Goal: Information Seeking & Learning: Find specific fact

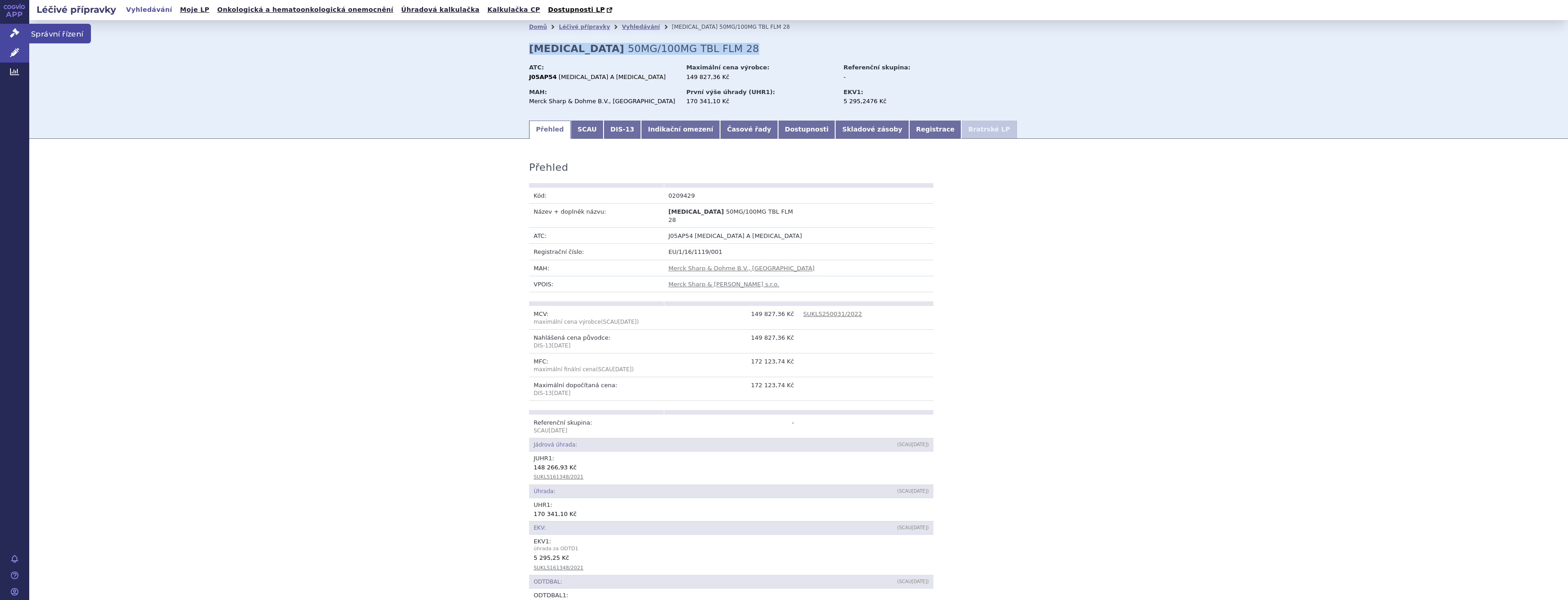
click at [16, 38] on icon at bounding box center [15, 33] width 9 height 9
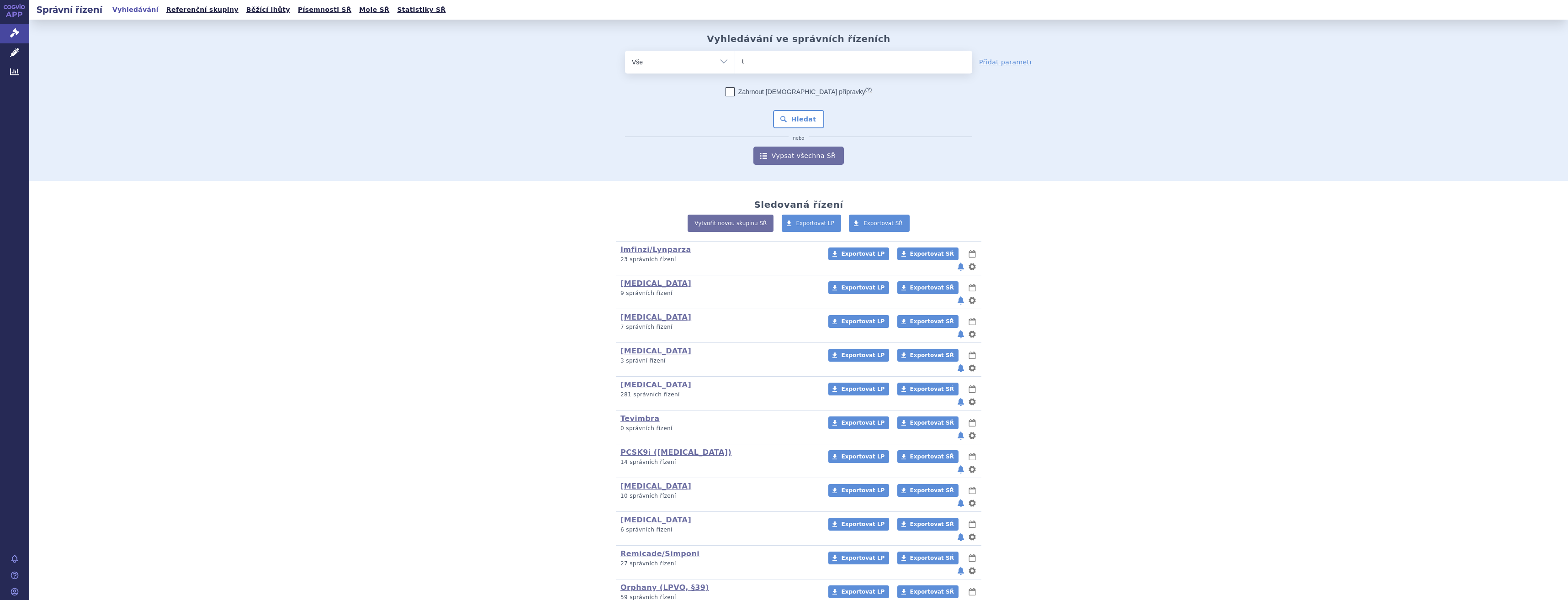
type input "ta"
type input "taf"
type input "tafi"
select select "tafi"
click at [11, 54] on icon at bounding box center [15, 52] width 9 height 9
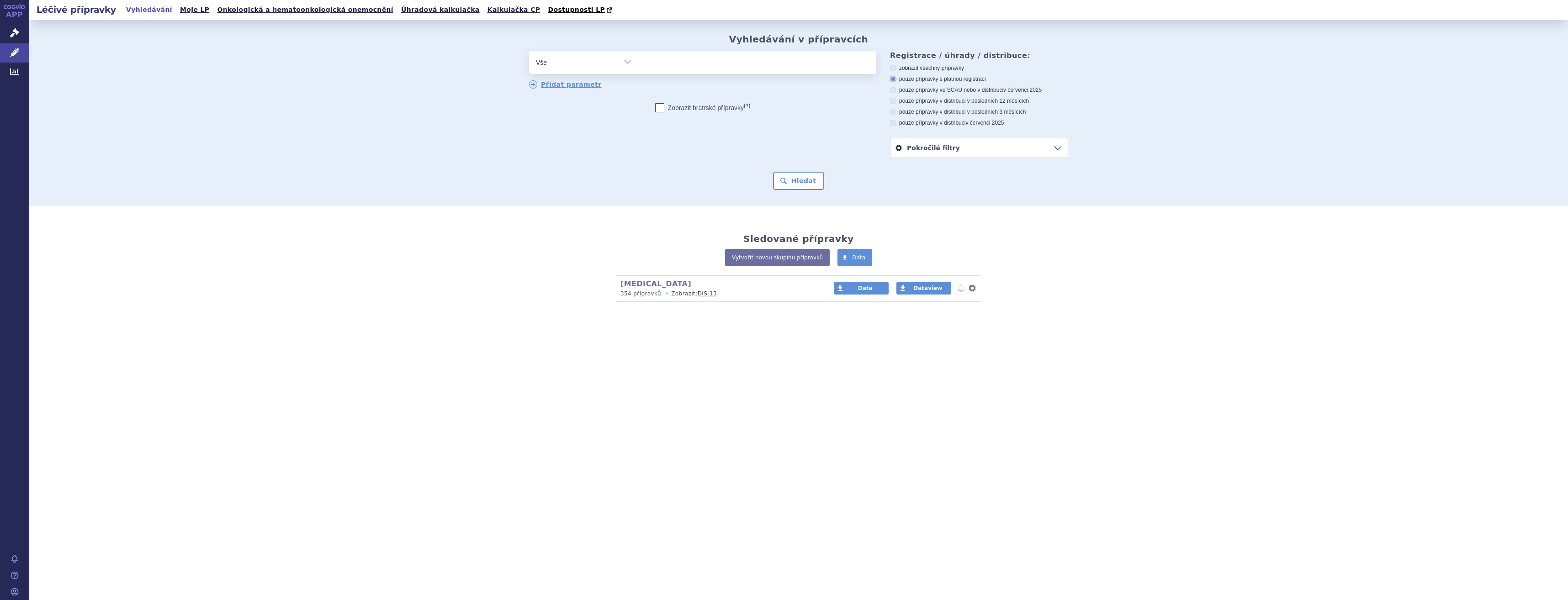
click at [734, 69] on ul at bounding box center [758, 61] width 237 height 19
click at [639, 69] on select at bounding box center [639, 62] width 1 height 23
click at [734, 69] on ul at bounding box center [758, 61] width 237 height 19
click at [639, 69] on select at bounding box center [639, 62] width 1 height 23
type input "ta"
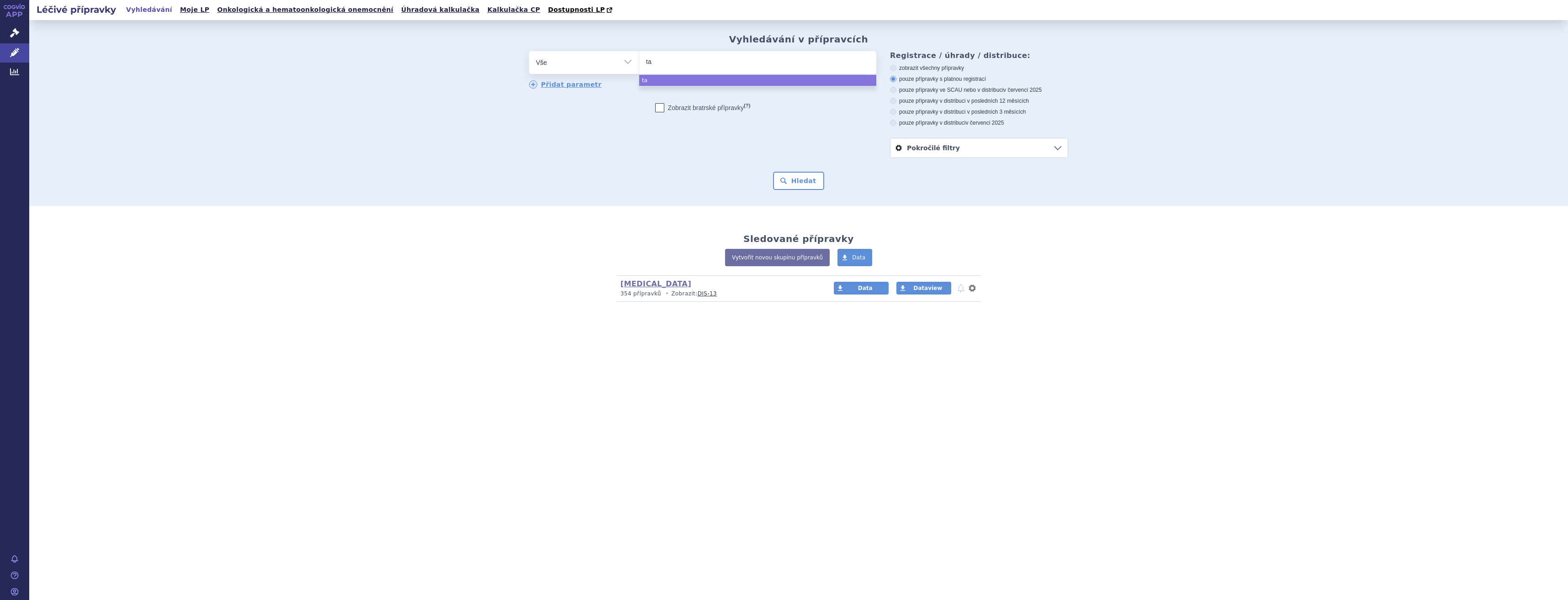
type input "taf"
type input "tafin"
type input "tafinla"
type input "tafinlar"
select select "tafinlar"
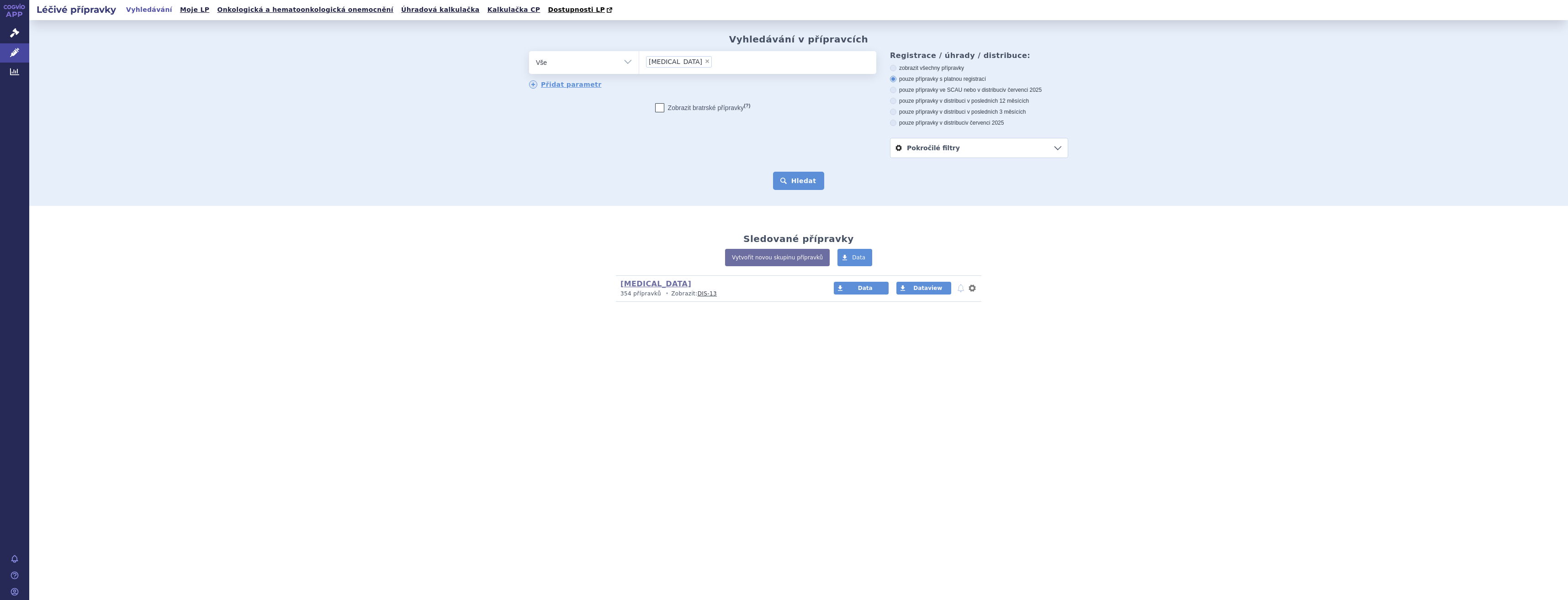
click at [804, 189] on button "Hledat" at bounding box center [799, 181] width 52 height 18
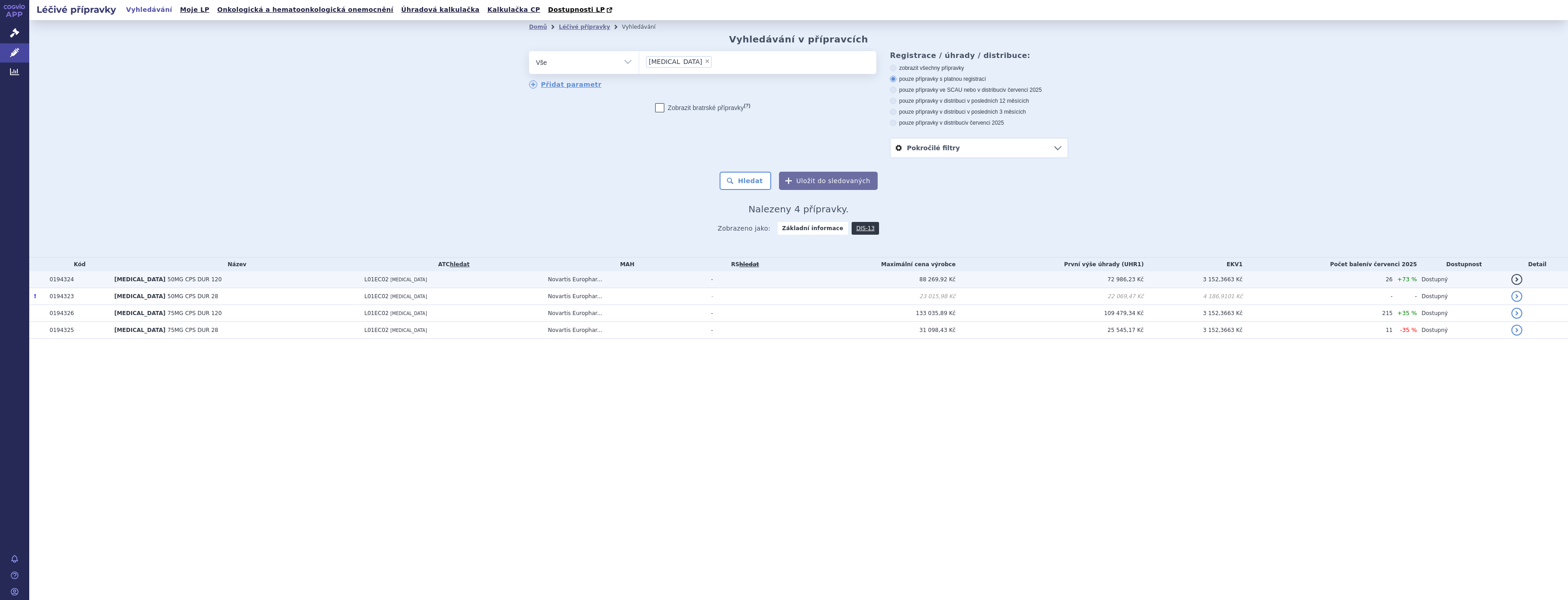
click at [1021, 282] on td "72 986,23 Kč" at bounding box center [1049, 280] width 188 height 17
click at [490, 277] on td "L01EC02 DABRAFENIB" at bounding box center [452, 280] width 184 height 17
click at [706, 314] on td "Novartis Europhar..." at bounding box center [625, 313] width 163 height 17
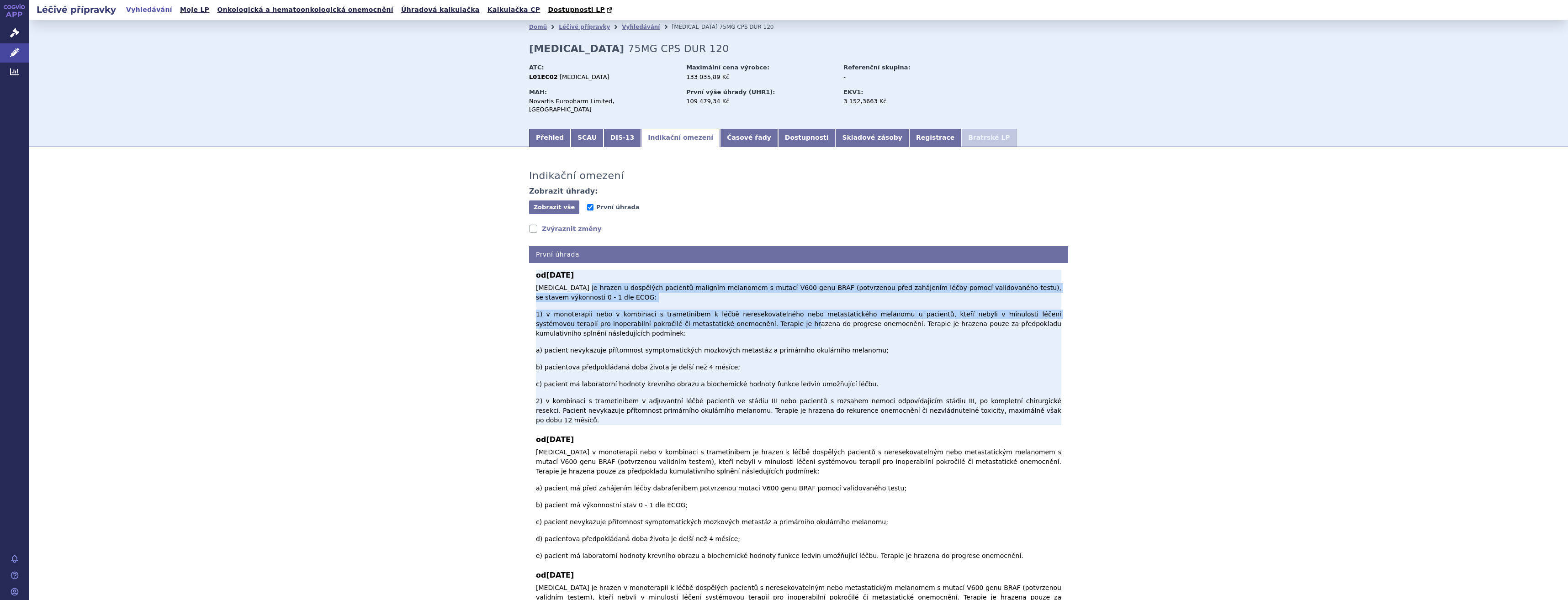
drag, startPoint x: 574, startPoint y: 283, endPoint x: 713, endPoint y: 306, distance: 140.9
click at [713, 306] on p "Dabrafenib je hrazen u dospělých pacientů maligním melanomem s mutací V600 genu…" at bounding box center [798, 354] width 525 height 142
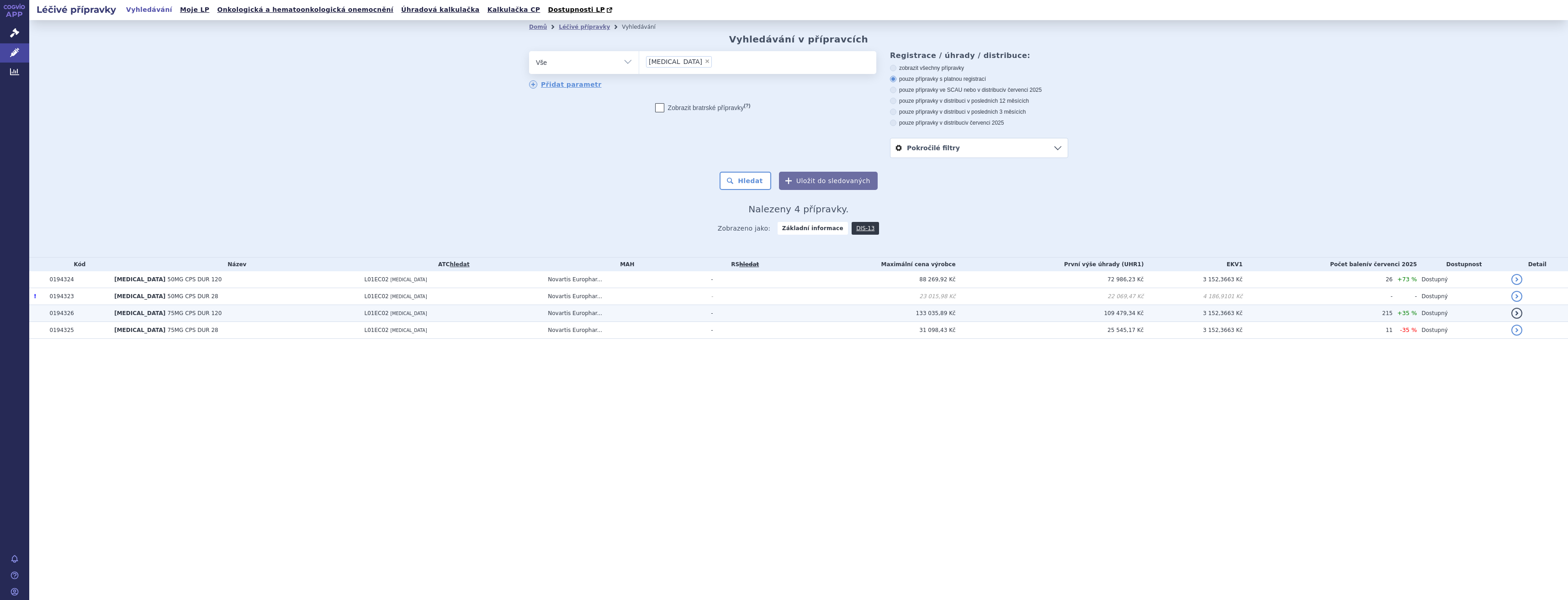
click at [419, 310] on td "L01EC02 [MEDICAL_DATA]" at bounding box center [452, 313] width 184 height 17
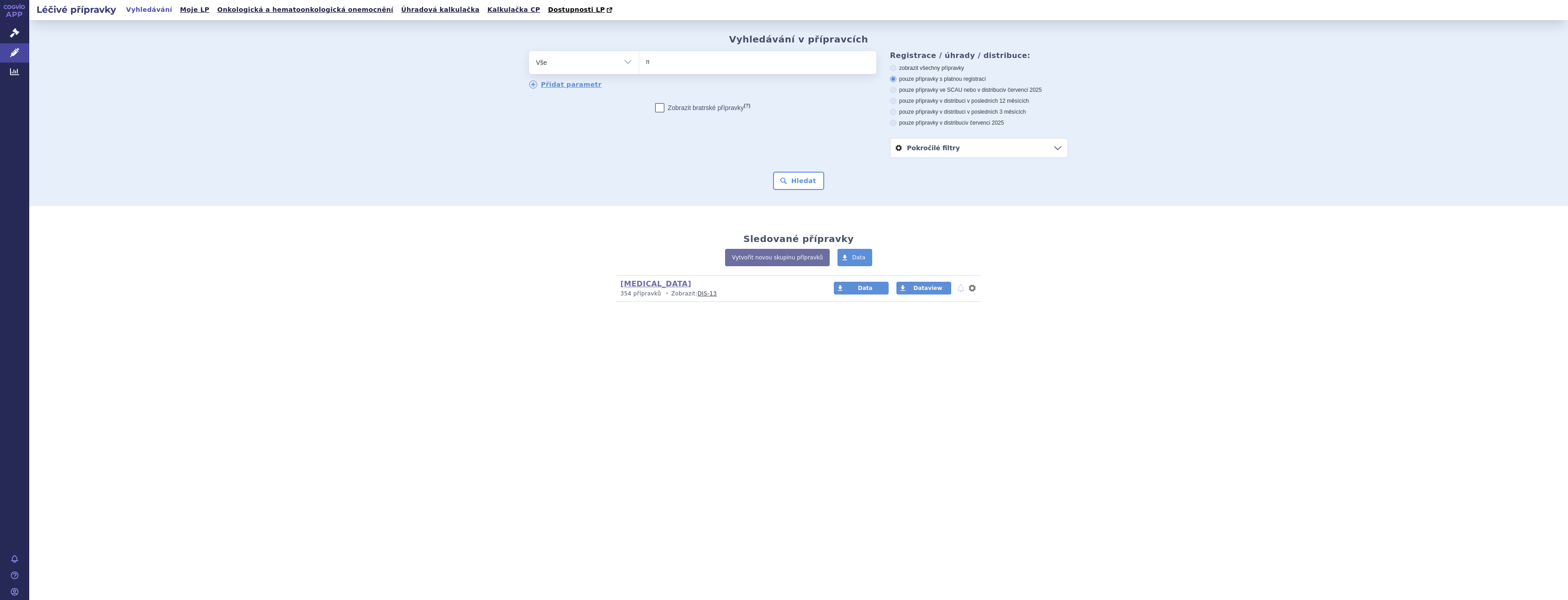
type input "me"
type input "mek"
type input "mekini"
type input "mekinist"
select select "mekinist"
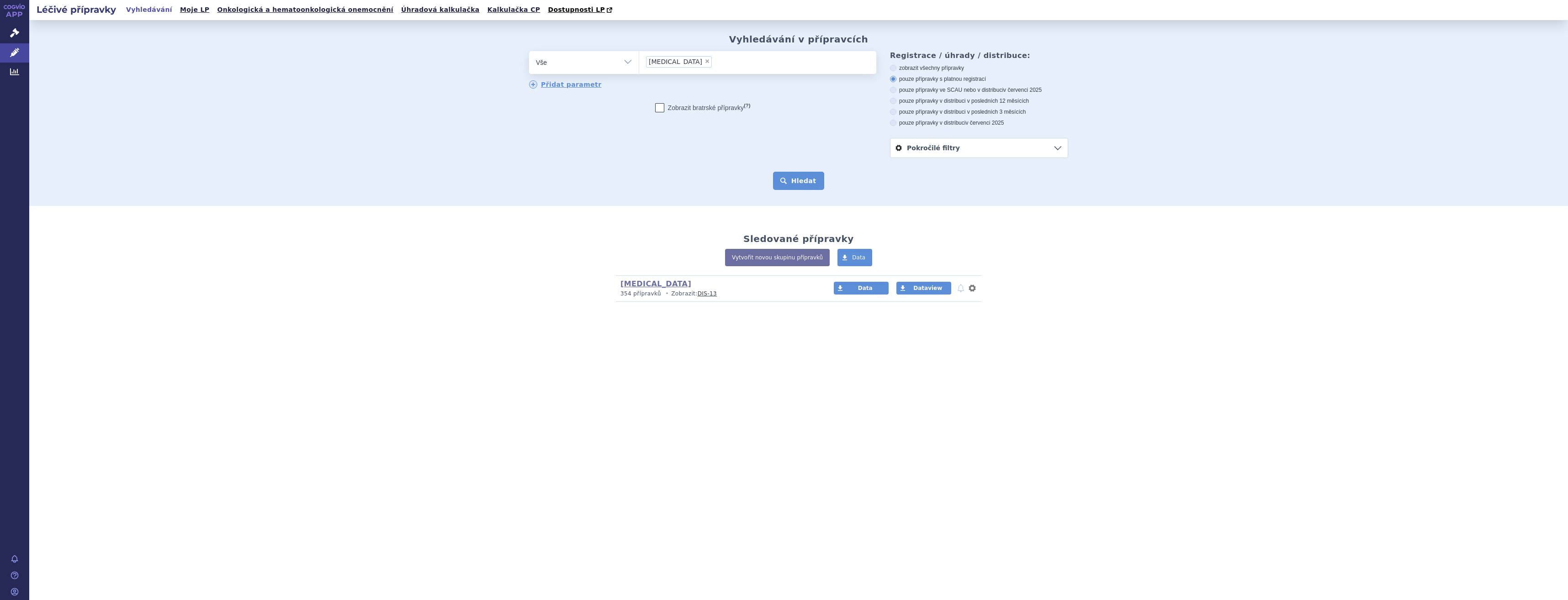
click at [780, 176] on button "Hledat" at bounding box center [799, 181] width 52 height 18
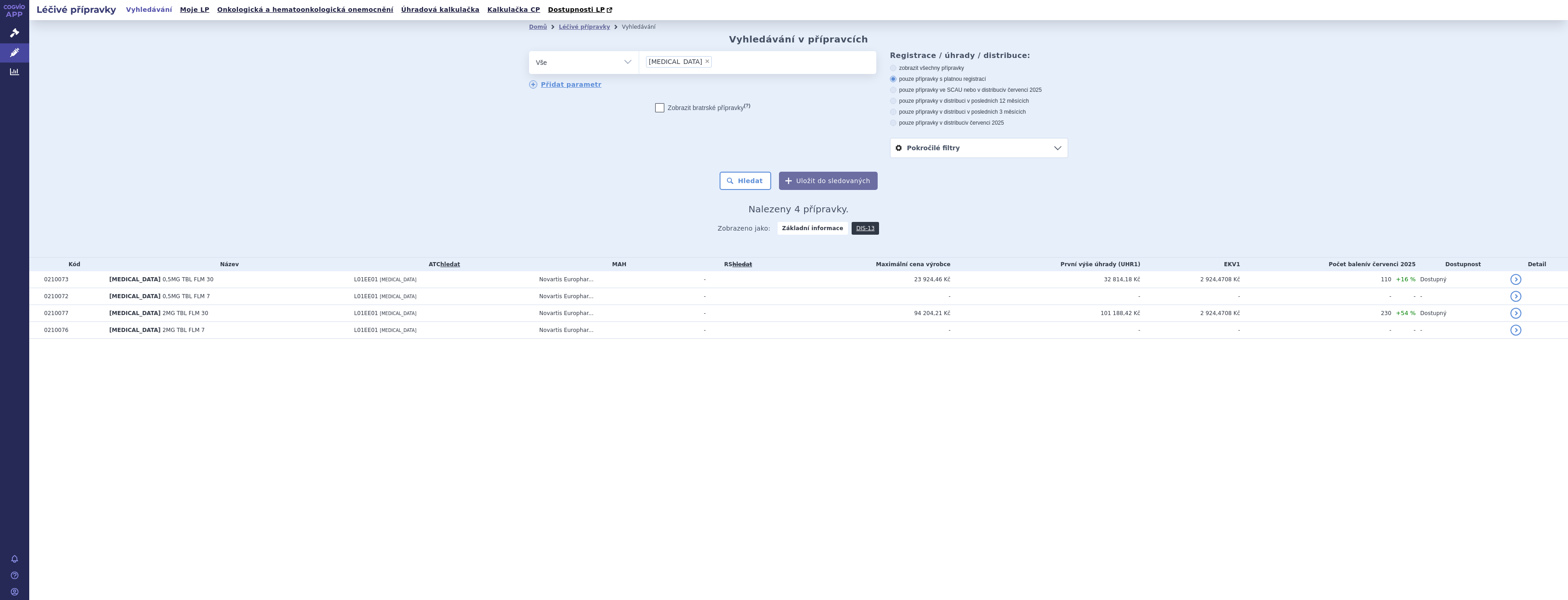
click at [659, 312] on td "Novartis Europhar..." at bounding box center [617, 313] width 164 height 17
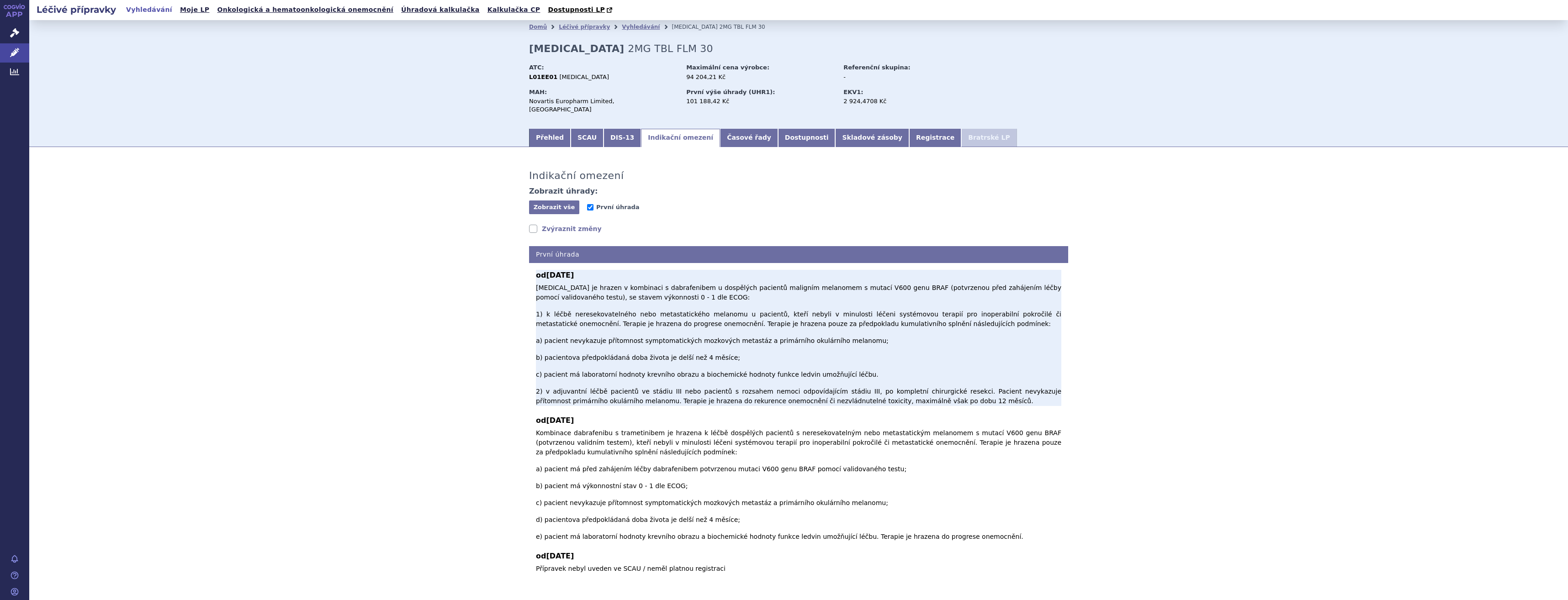
click at [608, 283] on p "[MEDICAL_DATA] je hrazen v kombinaci s dabrafenibem u dospělých pacientů malign…" at bounding box center [798, 344] width 525 height 123
click at [608, 283] on p "Trametinib je hrazen v kombinaci s dabrafenibem u dospělých pacientů maligním m…" at bounding box center [798, 344] width 525 height 123
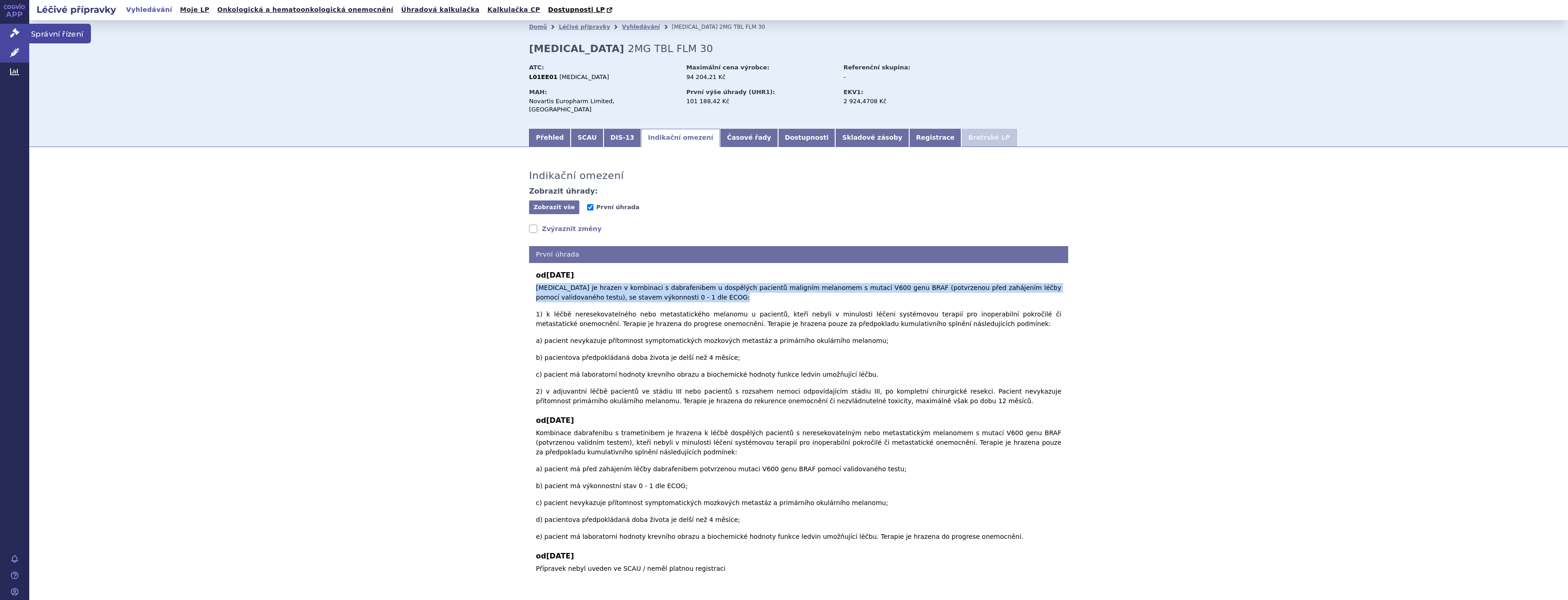
click at [26, 29] on link "Správní řízení" at bounding box center [15, 33] width 29 height 19
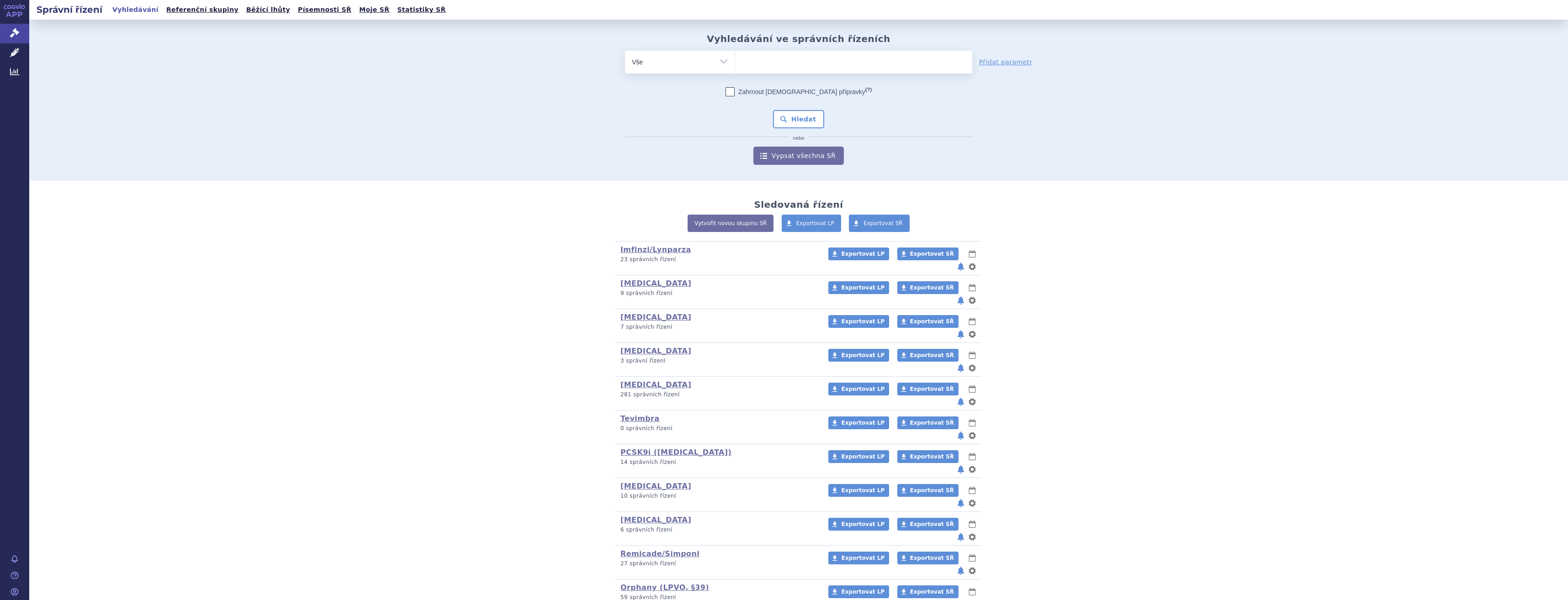
click at [887, 74] on form "odstranit Vše Spisová značka Typ SŘ (?) Hledat" at bounding box center [799, 108] width 347 height 114
click at [9, 52] on link "Léčivé přípravky" at bounding box center [15, 53] width 29 height 19
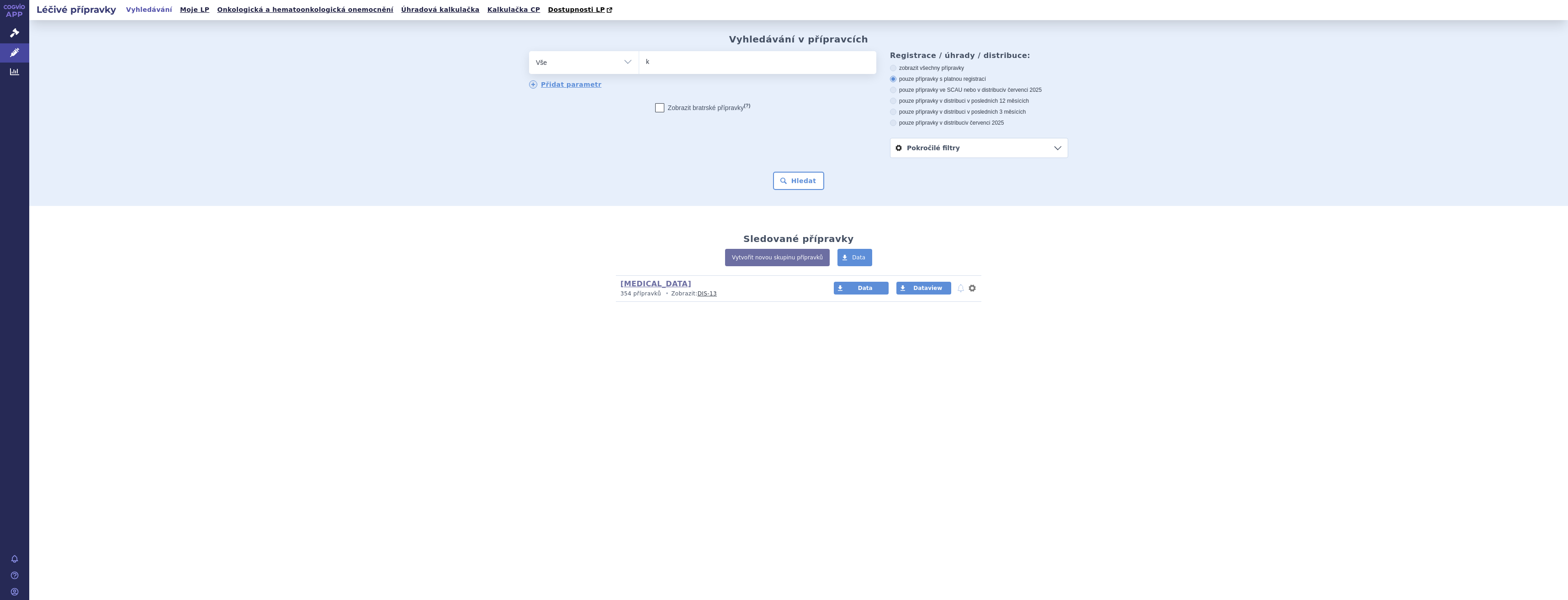
type input "ky"
type input "kyt"
type input "k"
type input "key"
type input "keytr"
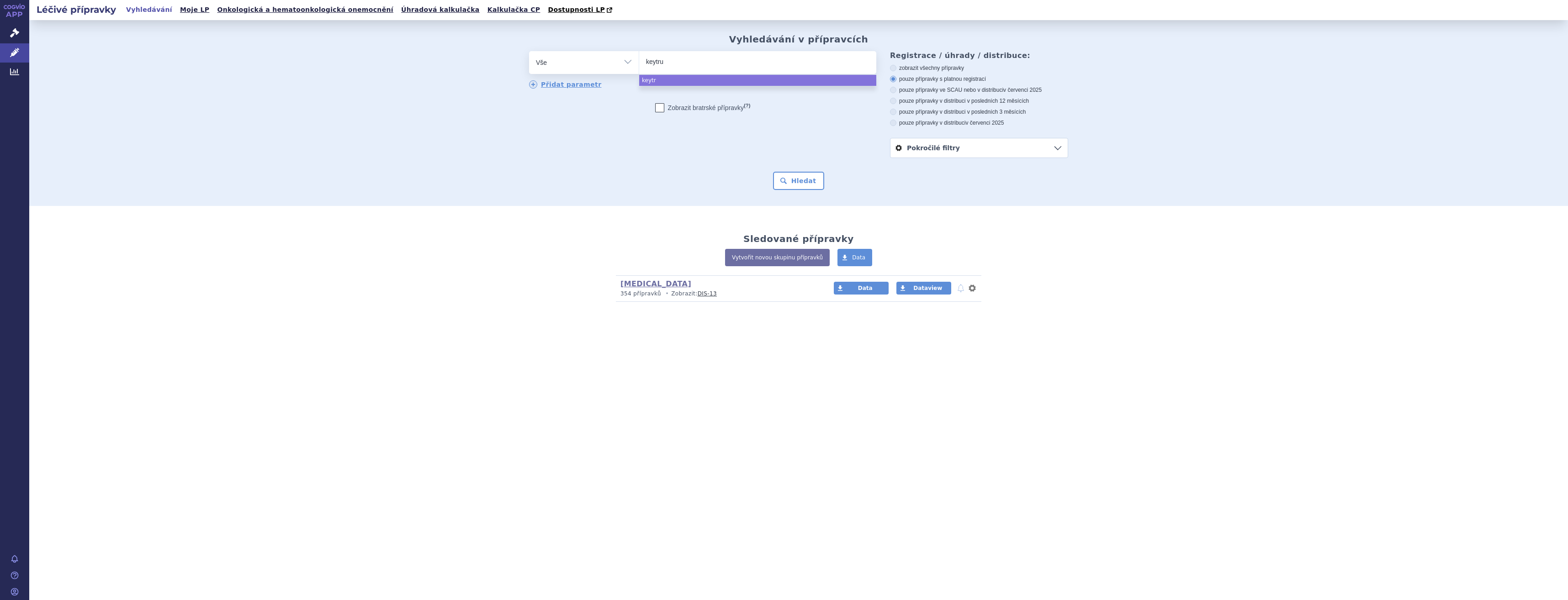
type input "keytrud"
type input "keytruda"
select select "keytruda"
click at [803, 183] on button "Hledat" at bounding box center [799, 181] width 52 height 18
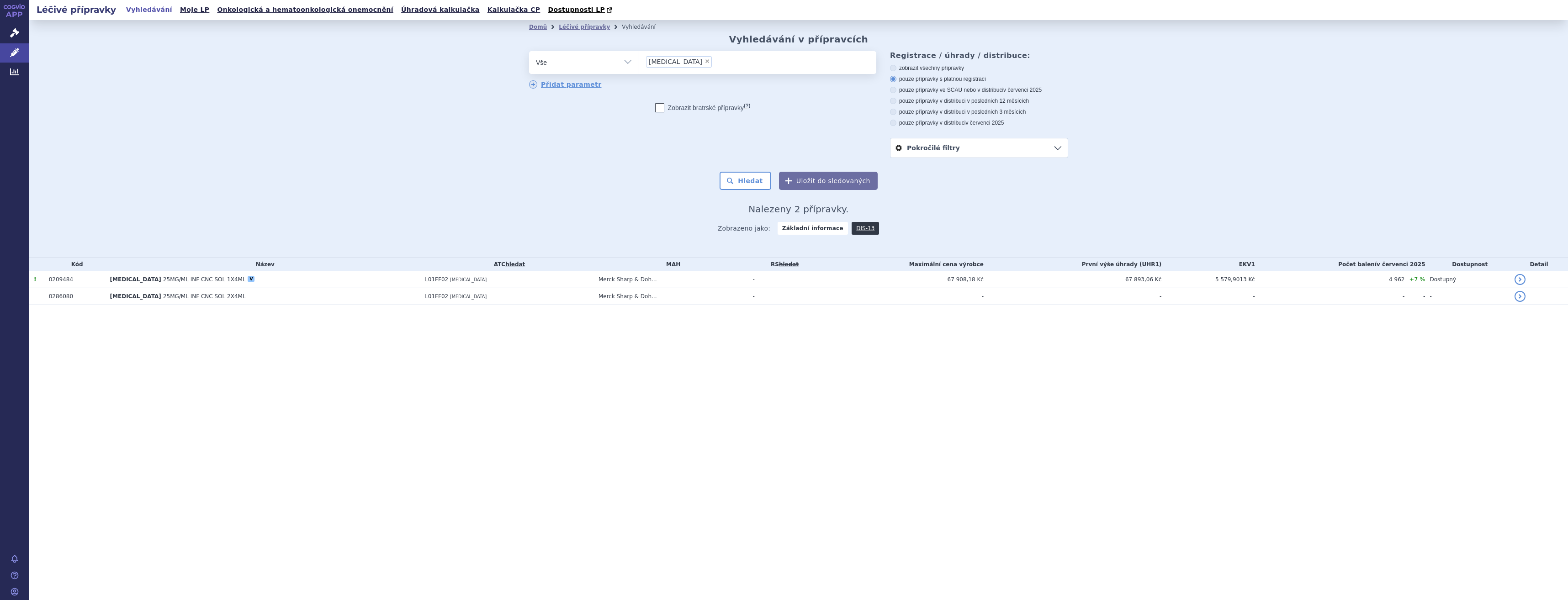
click at [425, 281] on span "L01FF02" at bounding box center [436, 279] width 23 height 7
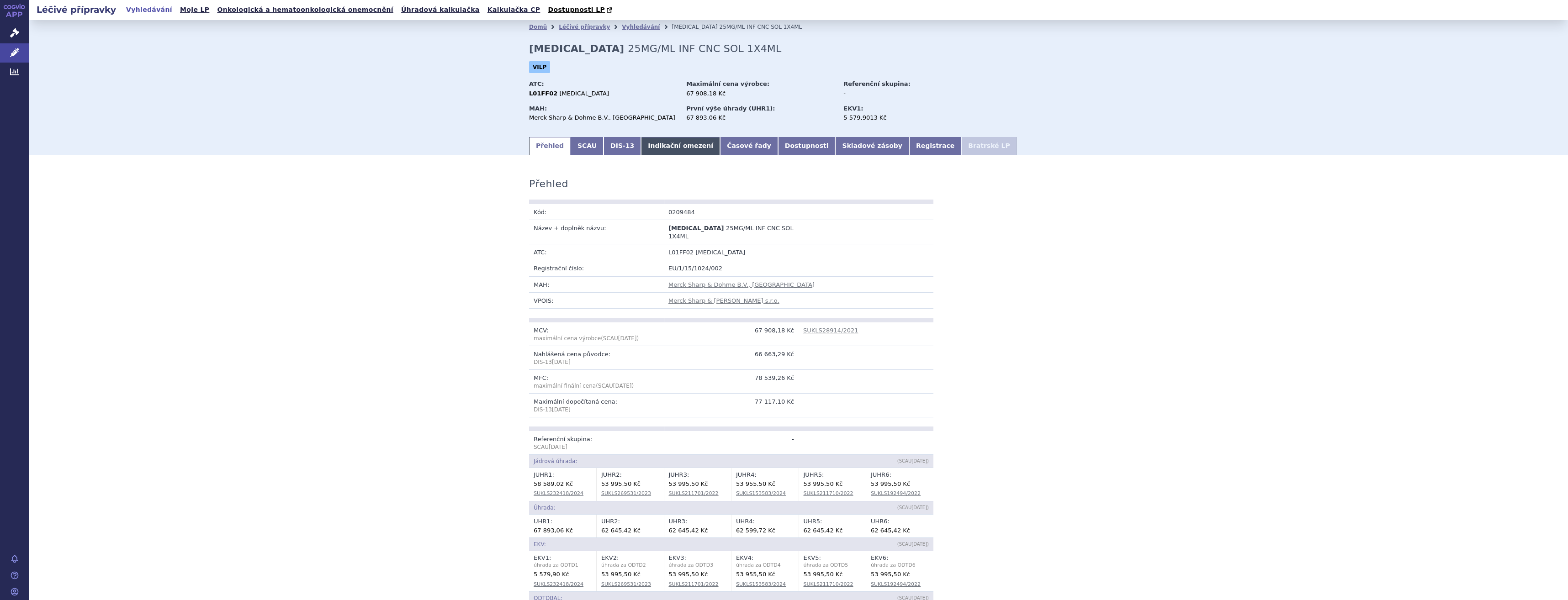
click at [662, 142] on link "Indikační omezení" at bounding box center [681, 146] width 79 height 18
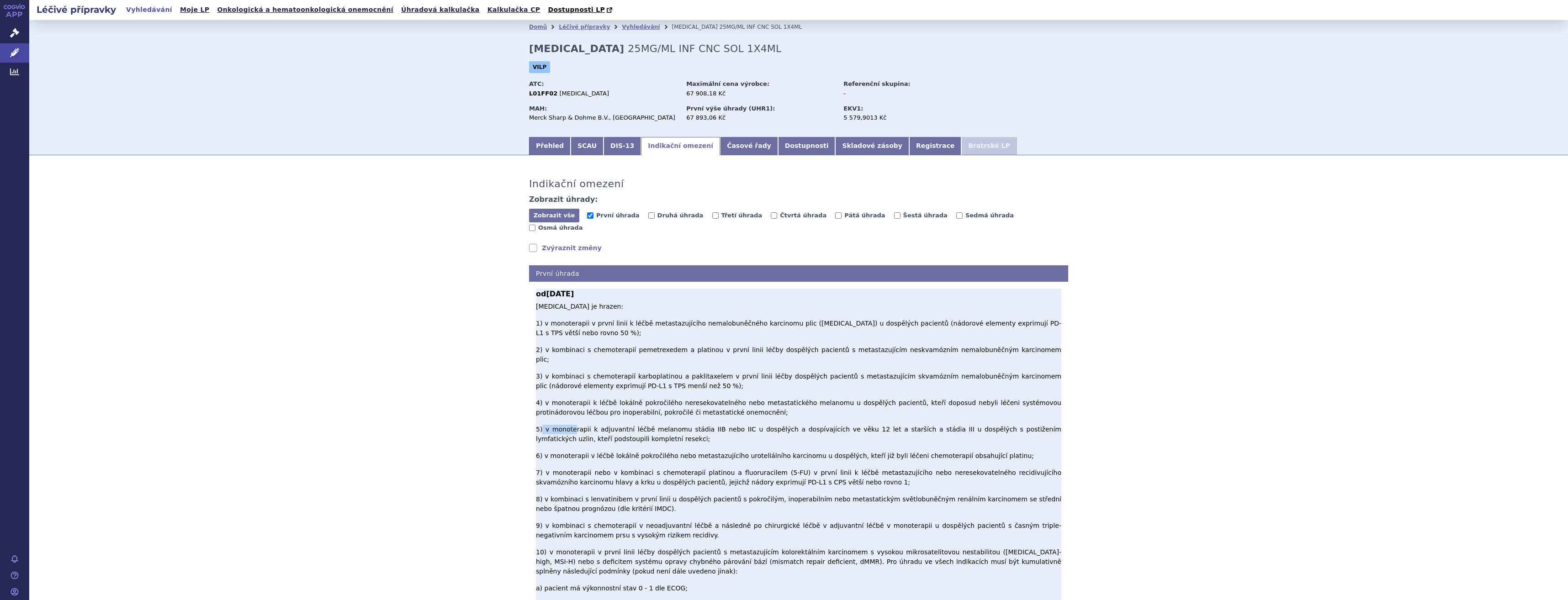
drag, startPoint x: 539, startPoint y: 365, endPoint x: 567, endPoint y: 367, distance: 28.1
click at [567, 367] on p "Pembrolizumab je hrazen: 1) v monoterapii v první linii k léčbě metastazujícího…" at bounding box center [798, 569] width 525 height 534
drag, startPoint x: 567, startPoint y: 367, endPoint x: 593, endPoint y: 369, distance: 26.1
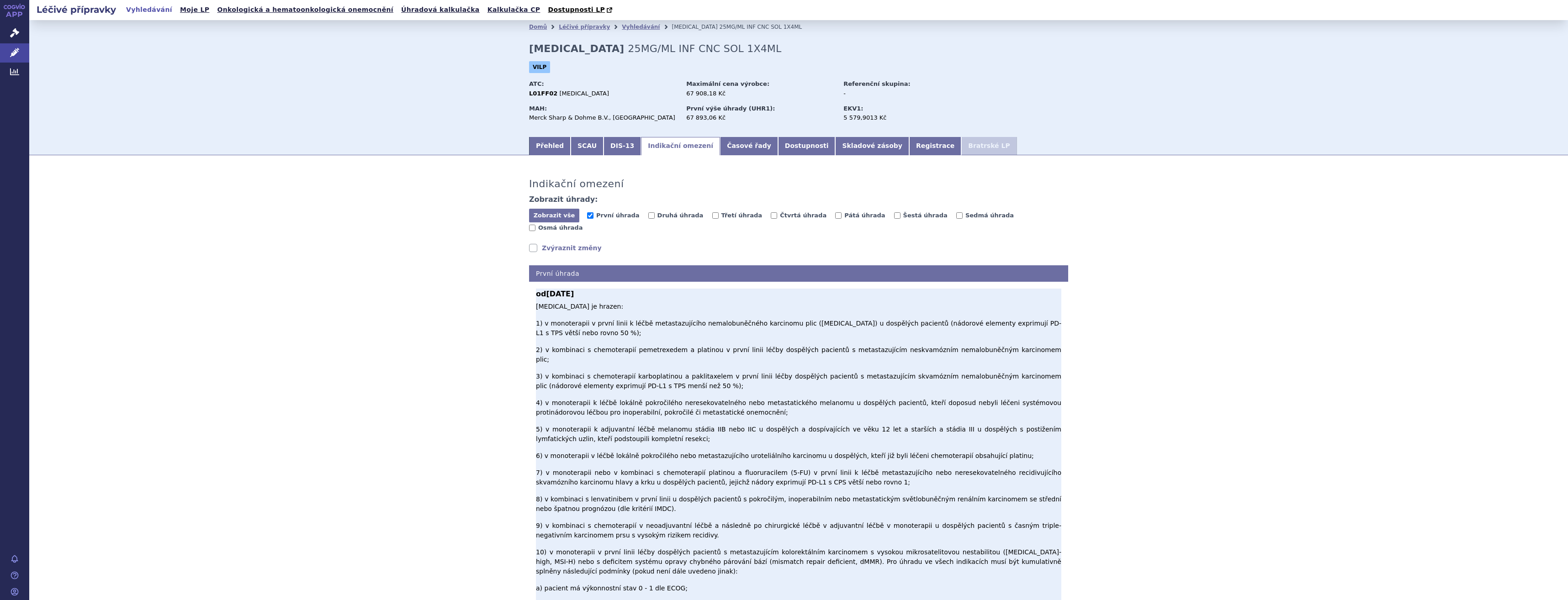
click at [593, 369] on p "Pembrolizumab je hrazen: 1) v monoterapii v první linii k léčbě metastazujícího…" at bounding box center [798, 569] width 525 height 534
drag, startPoint x: 626, startPoint y: 372, endPoint x: 541, endPoint y: 361, distance: 85.7
click at [541, 361] on p "Pembrolizumab je hrazen: 1) v monoterapii v první linii k léčbě metastazujícího…" at bounding box center [798, 569] width 525 height 534
copy p "v monoterapii k adjuvantní léčbě melanomu stádia IIB nebo IIC u dospělých a dos…"
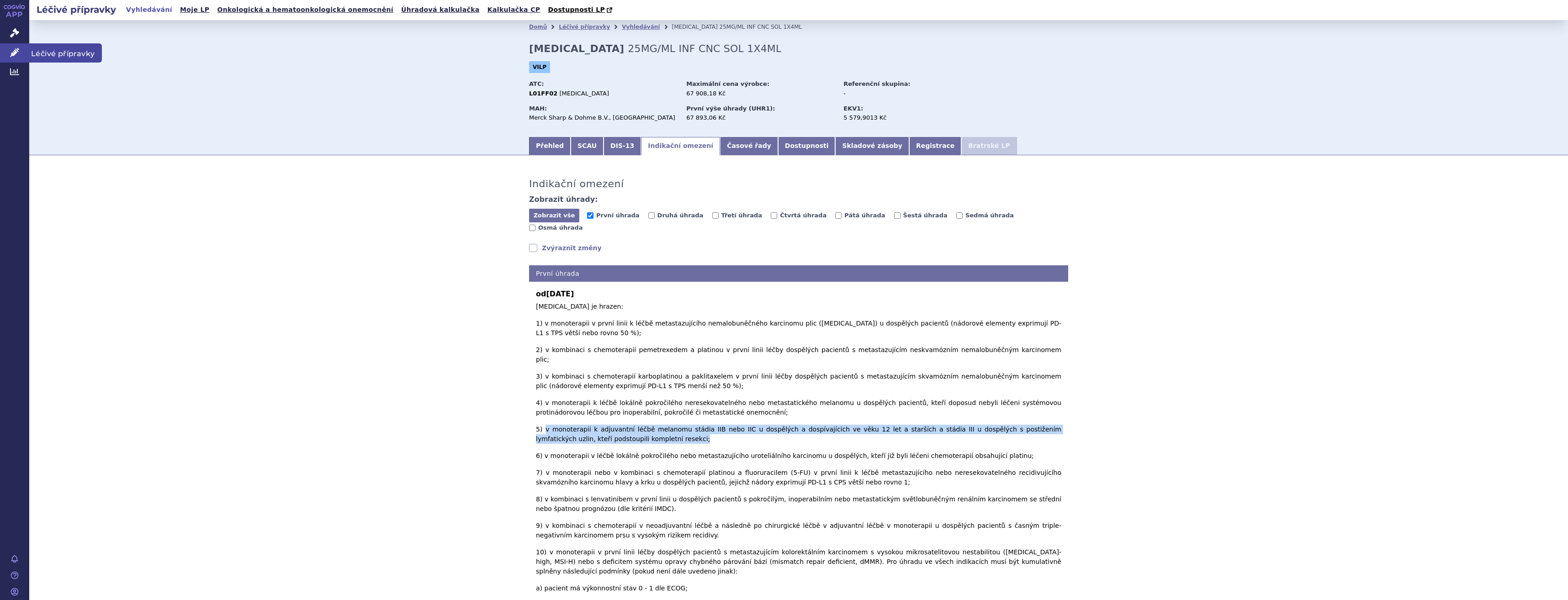
click at [7, 51] on link "Léčivé přípravky" at bounding box center [15, 53] width 29 height 19
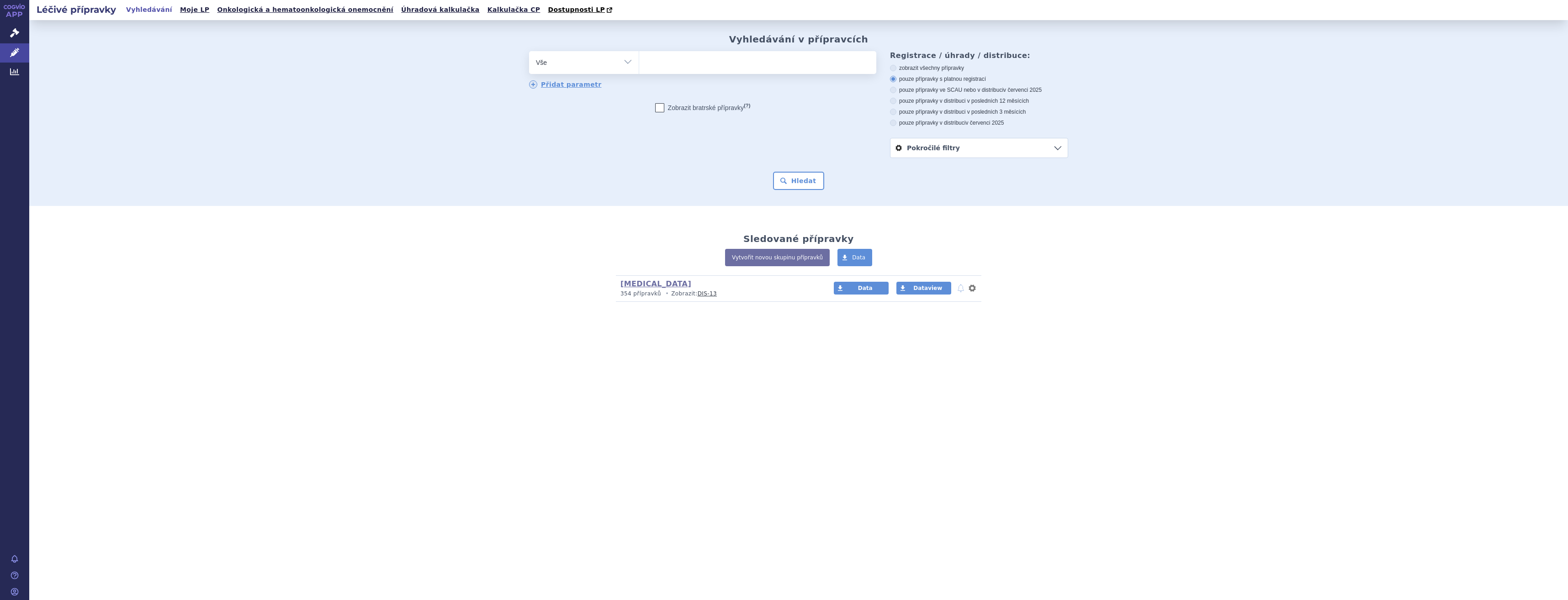
click at [795, 82] on div "Přidat parametr" at bounding box center [702, 85] width 347 height 9
click at [780, 72] on span at bounding box center [758, 63] width 237 height 23
click at [639, 72] on select at bounding box center [639, 62] width 1 height 23
type input "opdi"
type input "opdivo"
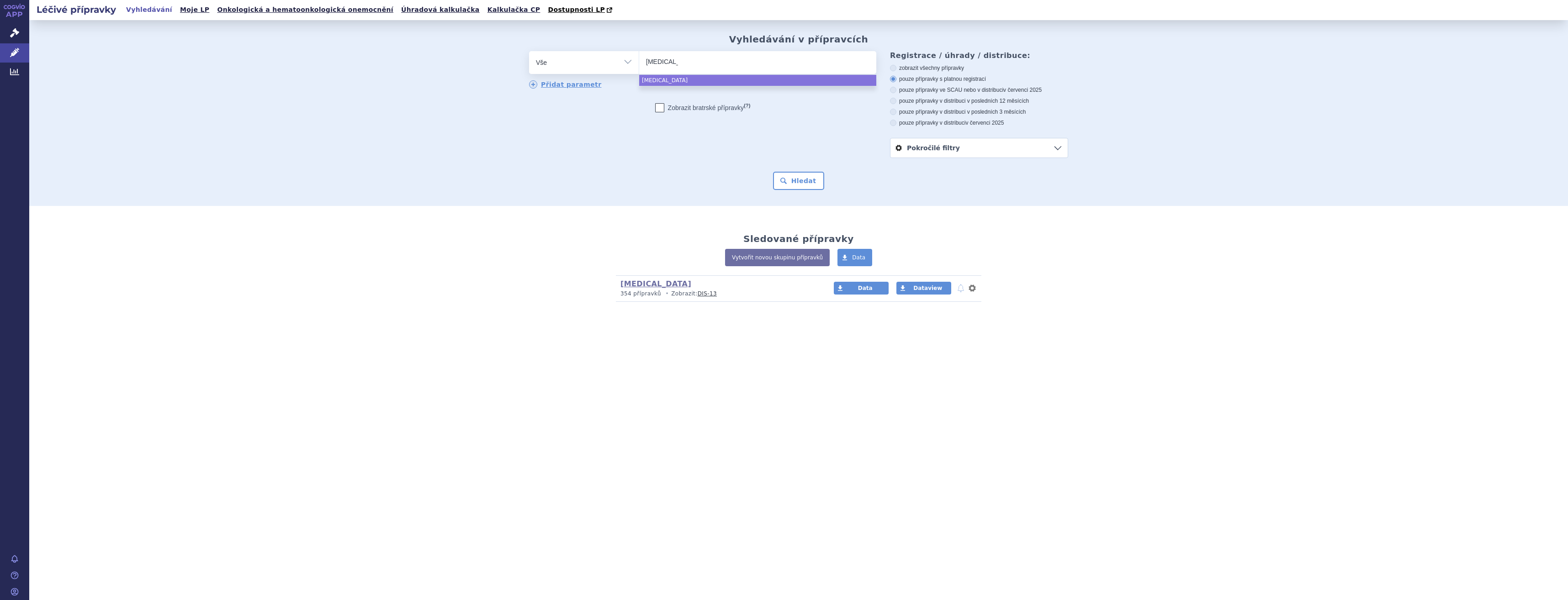
select select "opdivo"
click at [814, 190] on button "Hledat" at bounding box center [799, 181] width 52 height 18
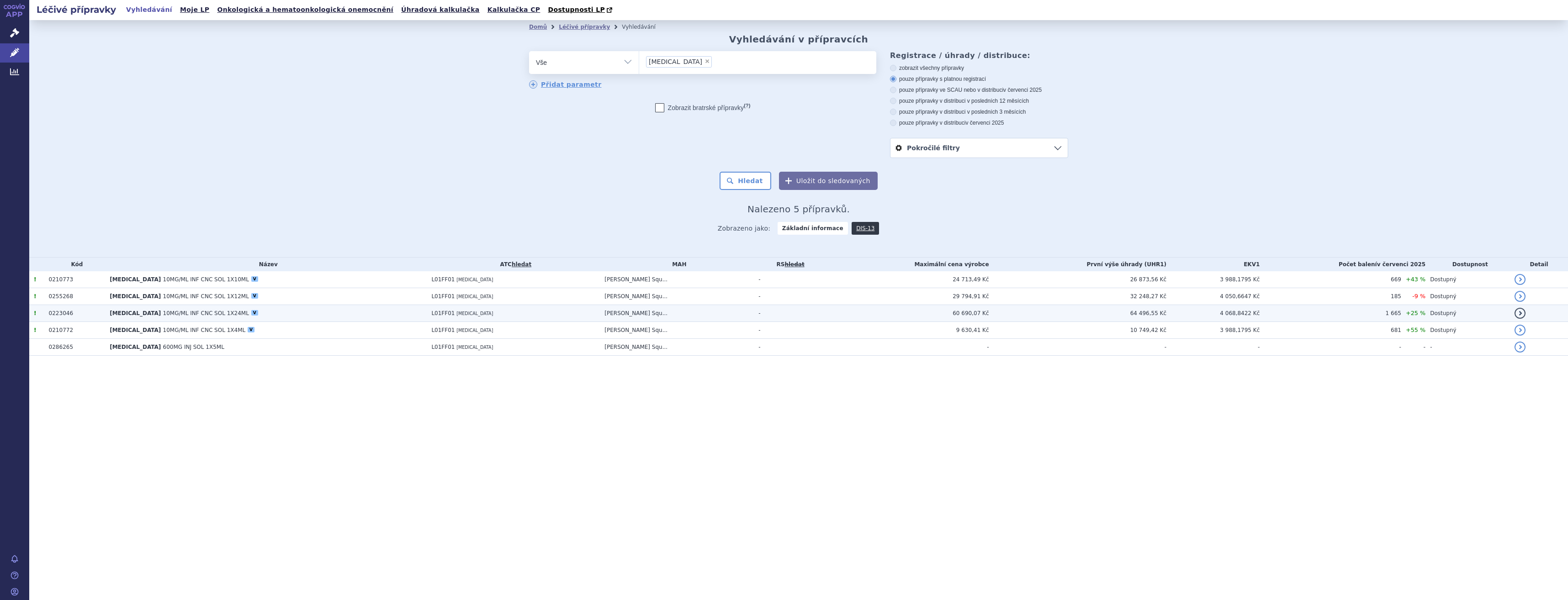
click at [837, 310] on td "60 690,07 Kč" at bounding box center [906, 313] width 167 height 17
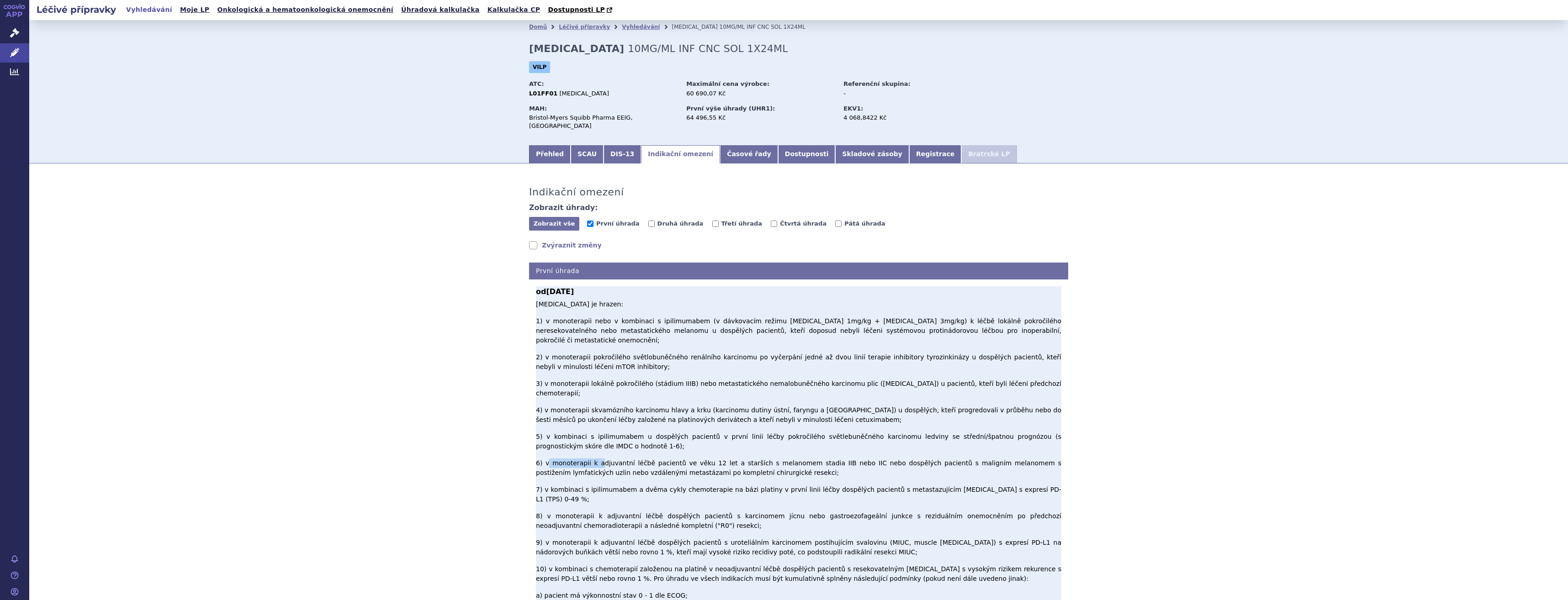
drag, startPoint x: 541, startPoint y: 392, endPoint x: 590, endPoint y: 396, distance: 49.2
drag, startPoint x: 590, startPoint y: 396, endPoint x: 565, endPoint y: 396, distance: 25.0
drag, startPoint x: 539, startPoint y: 390, endPoint x: 723, endPoint y: 404, distance: 184.5
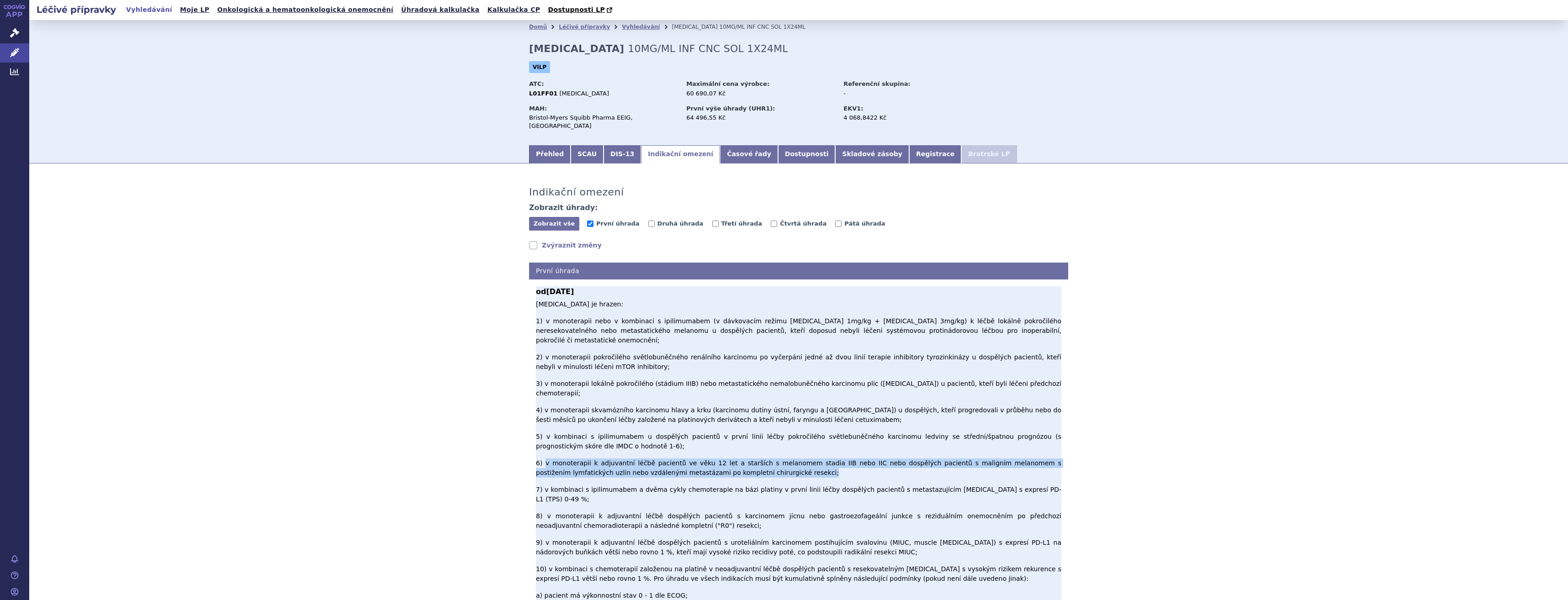
copy p "v monoterapii k adjuvantní léčbě pacientů ve věku 12 let a starších s melanomem…"
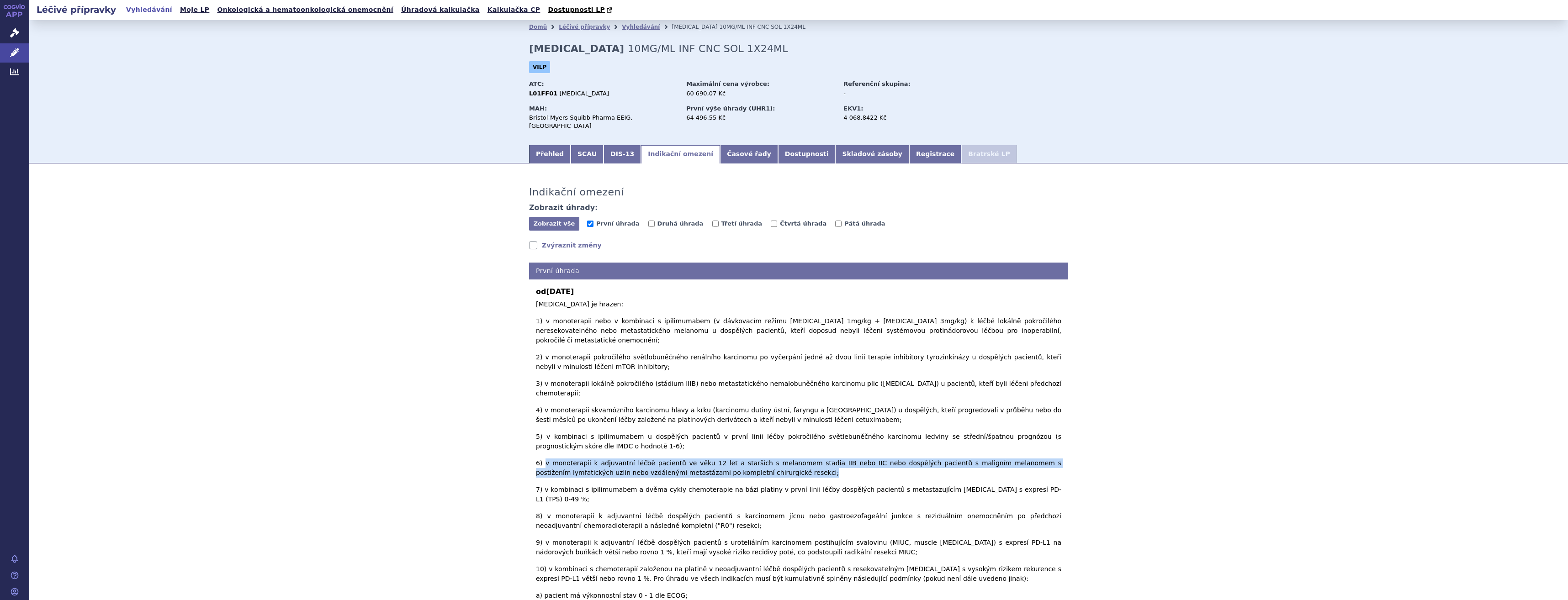
click at [657, 151] on link "Indikační omezení" at bounding box center [681, 155] width 79 height 18
click at [23, 51] on link "Léčivé přípravky" at bounding box center [15, 53] width 29 height 19
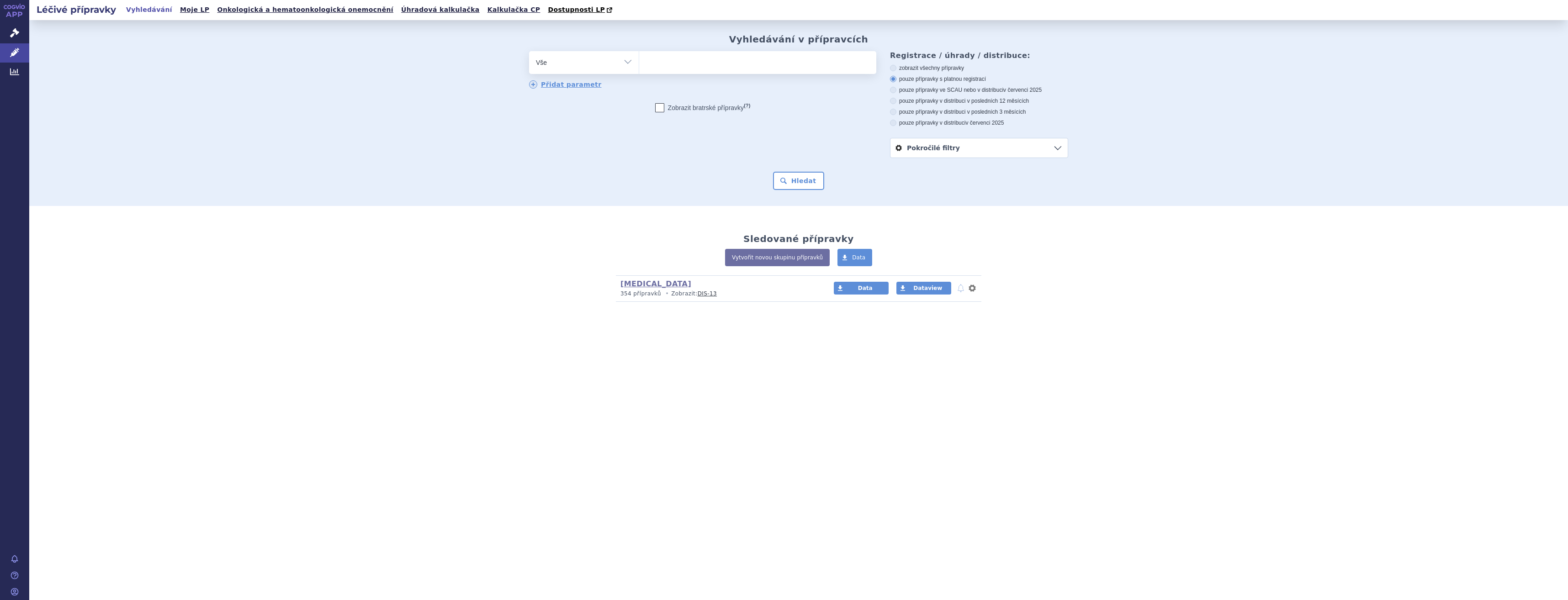
click at [723, 63] on ul at bounding box center [758, 61] width 237 height 19
click at [639, 63] on select at bounding box center [639, 62] width 1 height 23
type input "op"
type input "opdi"
type input "[MEDICAL_DATA]"
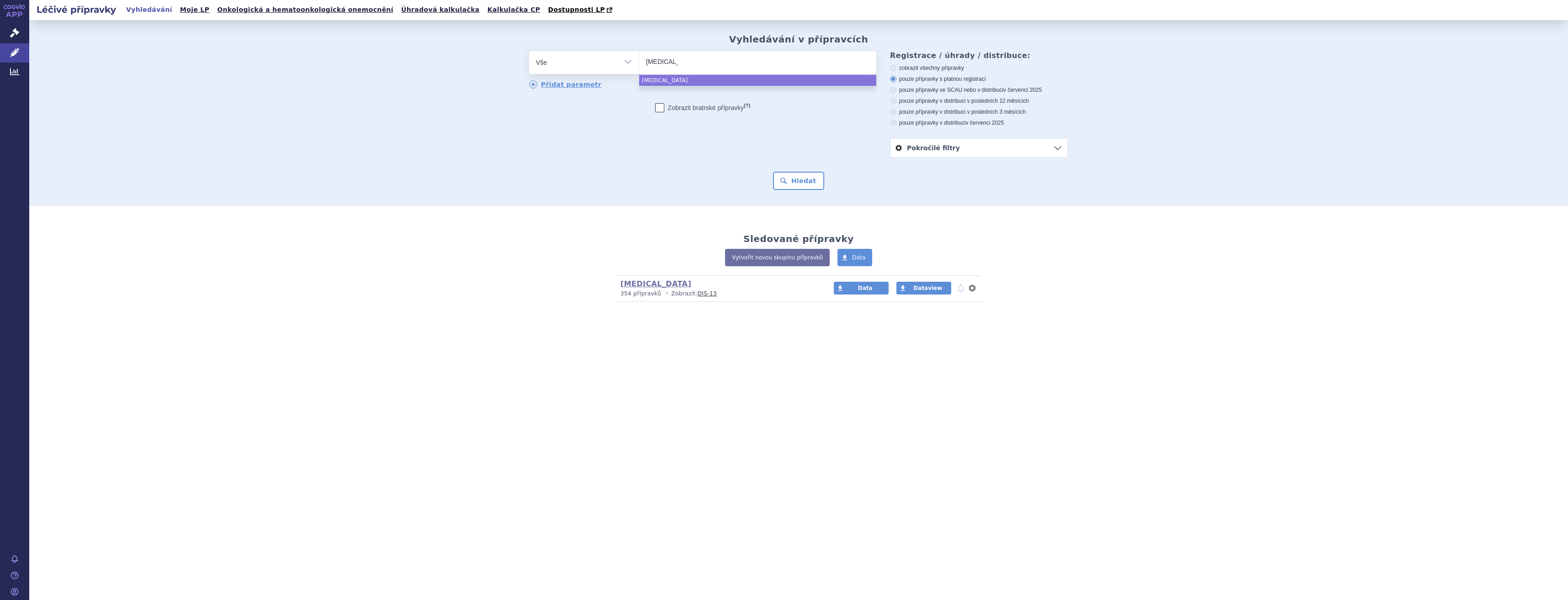
select select "opdivo"
click at [813, 179] on button "Hledat" at bounding box center [799, 181] width 52 height 18
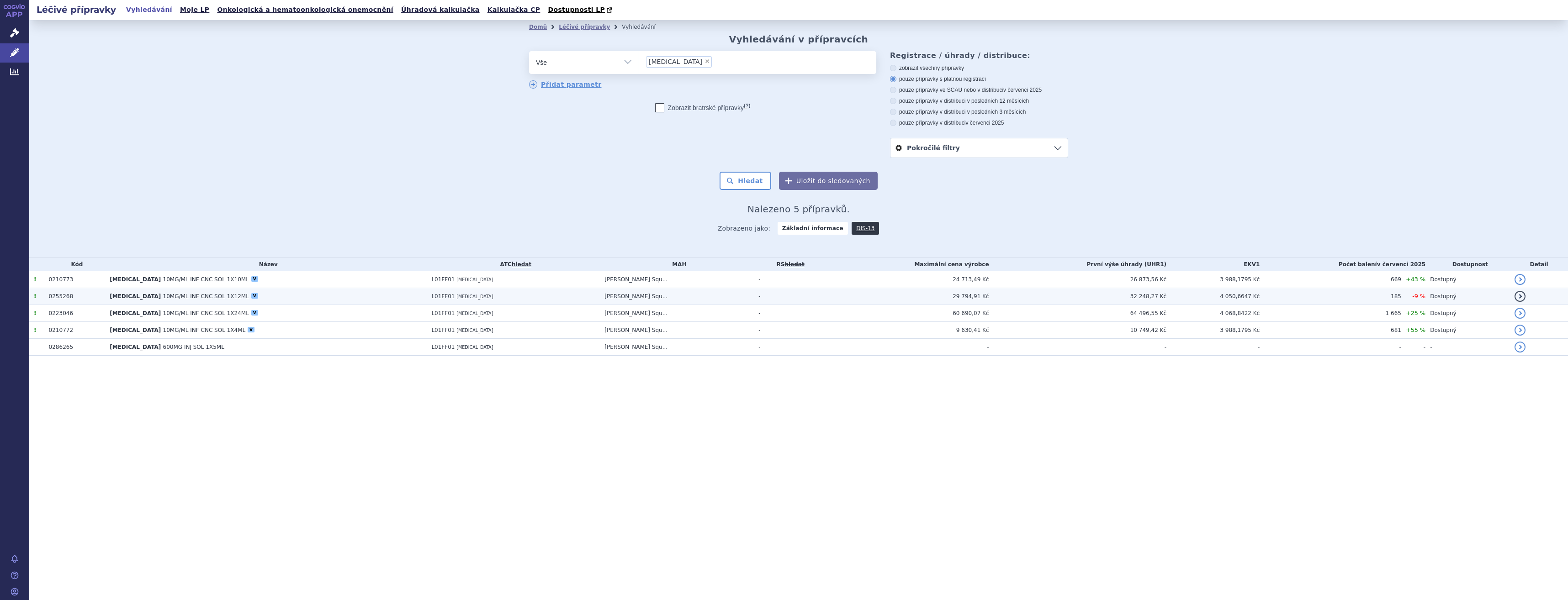
click at [922, 298] on td "29 794,91 Kč" at bounding box center [906, 297] width 167 height 17
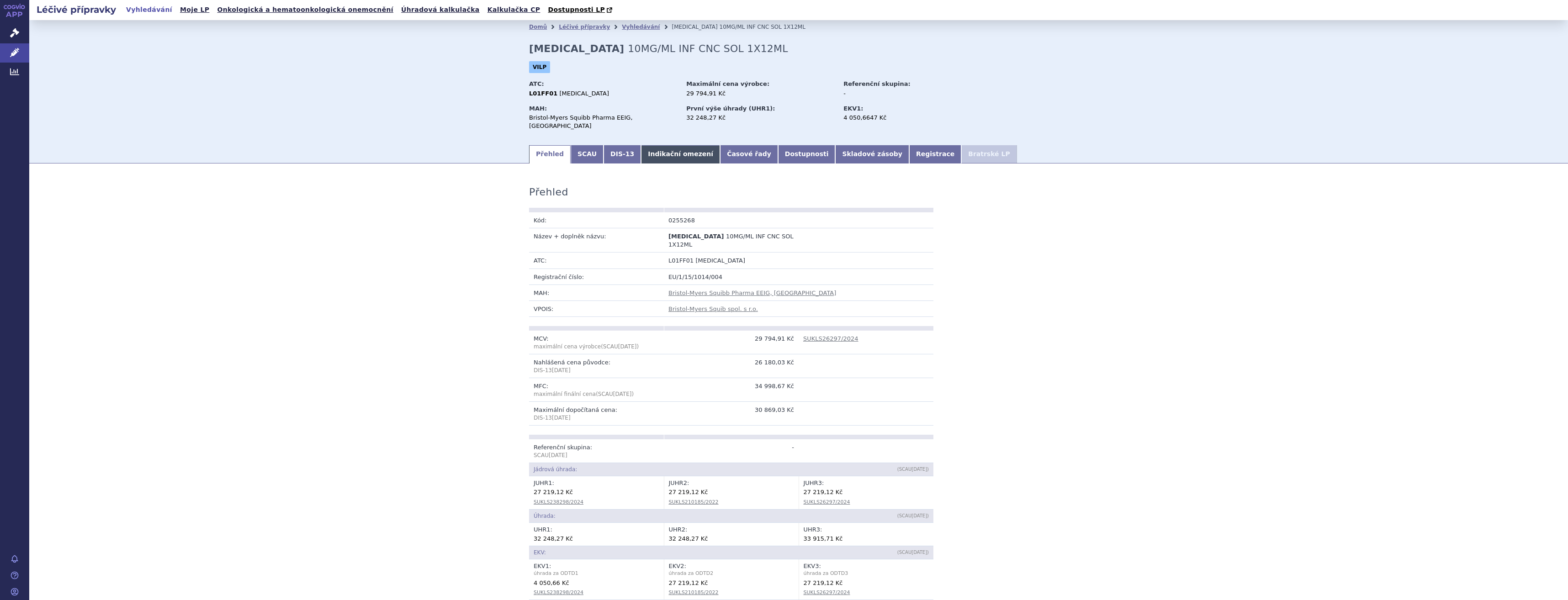
click at [640, 131] on div "Domů Léčivé přípravky Vyhledávání [MEDICAL_DATA] 10MG/ML INF CNC SOL 1X12ML [ME…" at bounding box center [799, 89] width 576 height 110
click at [645, 145] on link "Indikační omezení" at bounding box center [681, 155] width 79 height 18
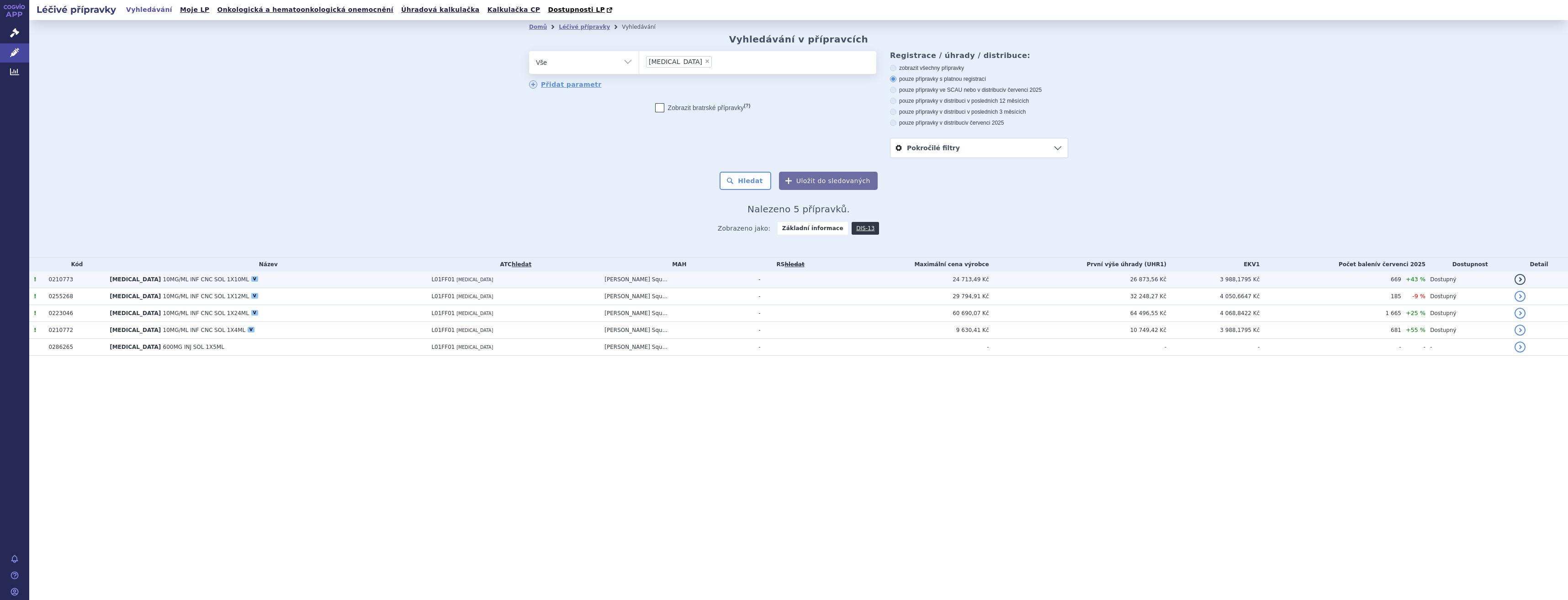
click at [640, 283] on td "Bristol-Myers Squ..." at bounding box center [677, 280] width 154 height 17
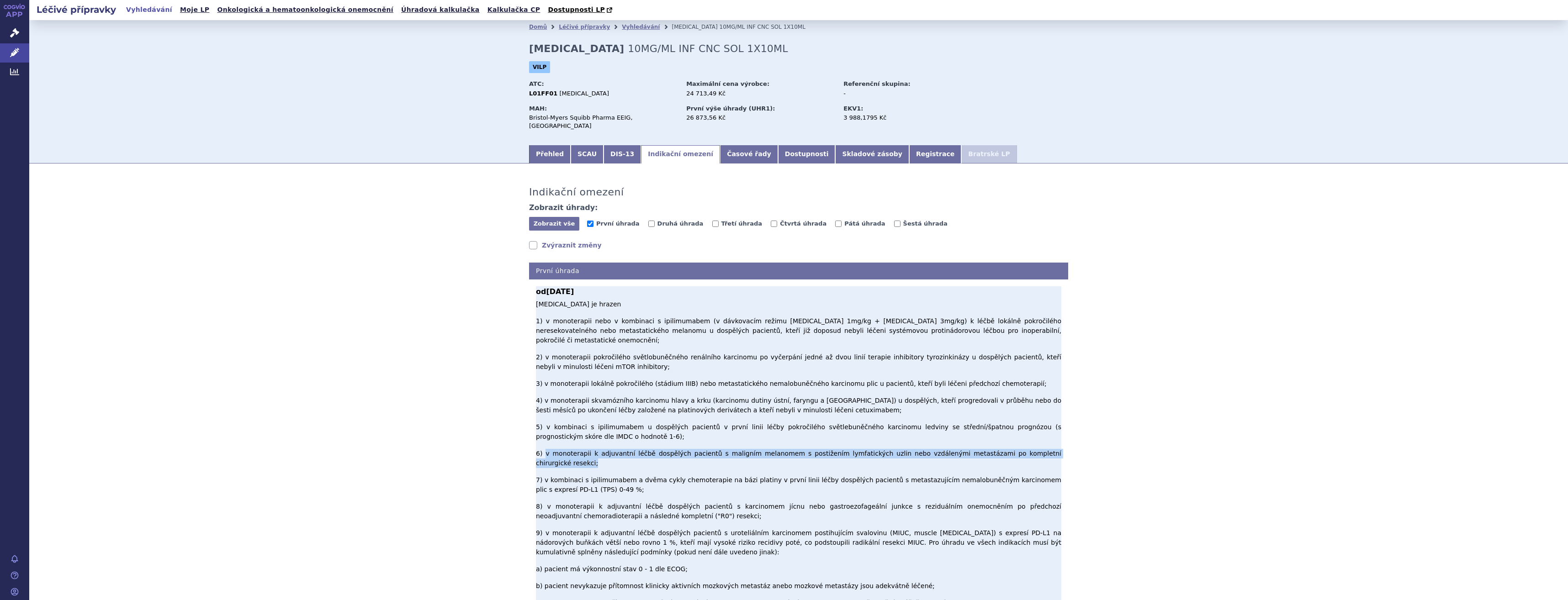
drag, startPoint x: 539, startPoint y: 392, endPoint x: 1040, endPoint y: 393, distance: 501.0
copy p "v monoterapii k adjuvantní léčbě dospělých pacientů s maligním melanomem s post…"
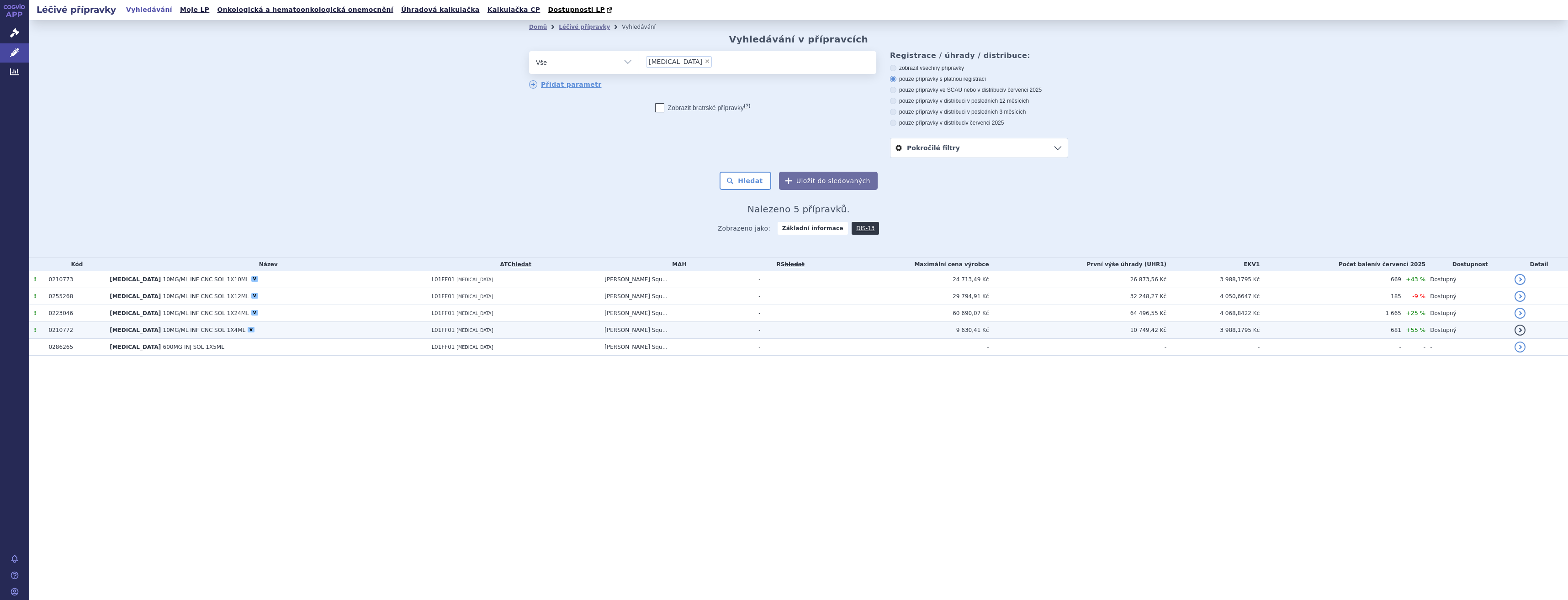
click at [981, 326] on td "9 630,41 Kč" at bounding box center [906, 330] width 167 height 17
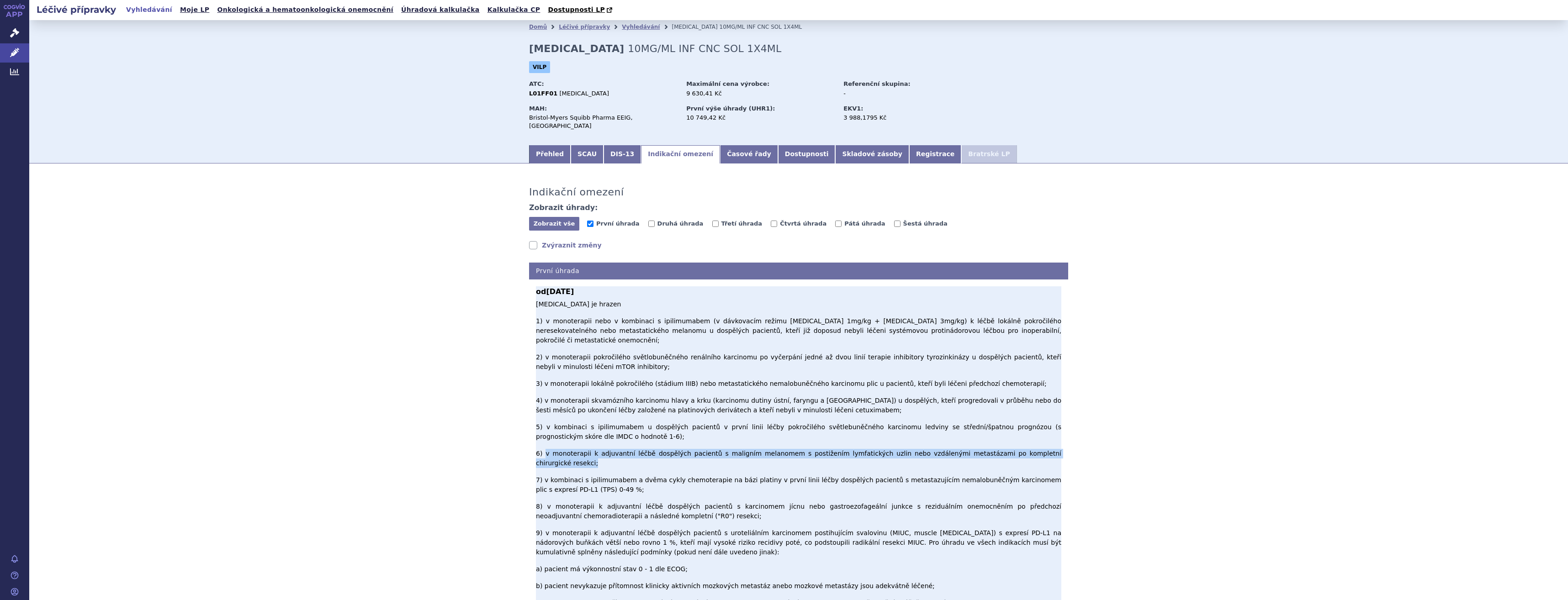
drag, startPoint x: 1031, startPoint y: 396, endPoint x: 539, endPoint y: 393, distance: 492.0
copy p "v monoterapii k adjuvantní léčbě dospělých pacientů s maligním melanomem s post…"
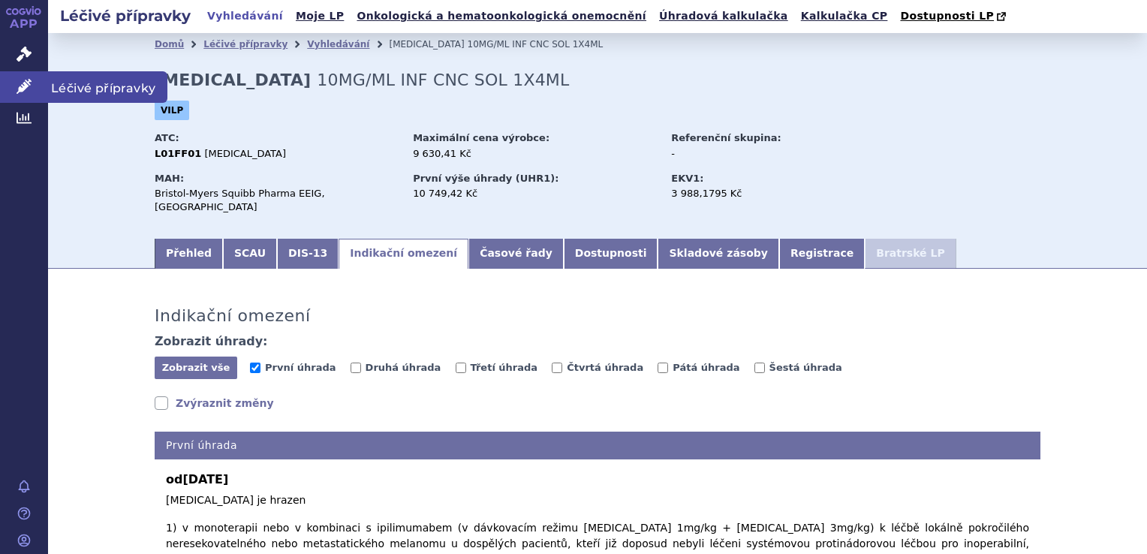
click at [20, 92] on icon at bounding box center [24, 86] width 15 height 15
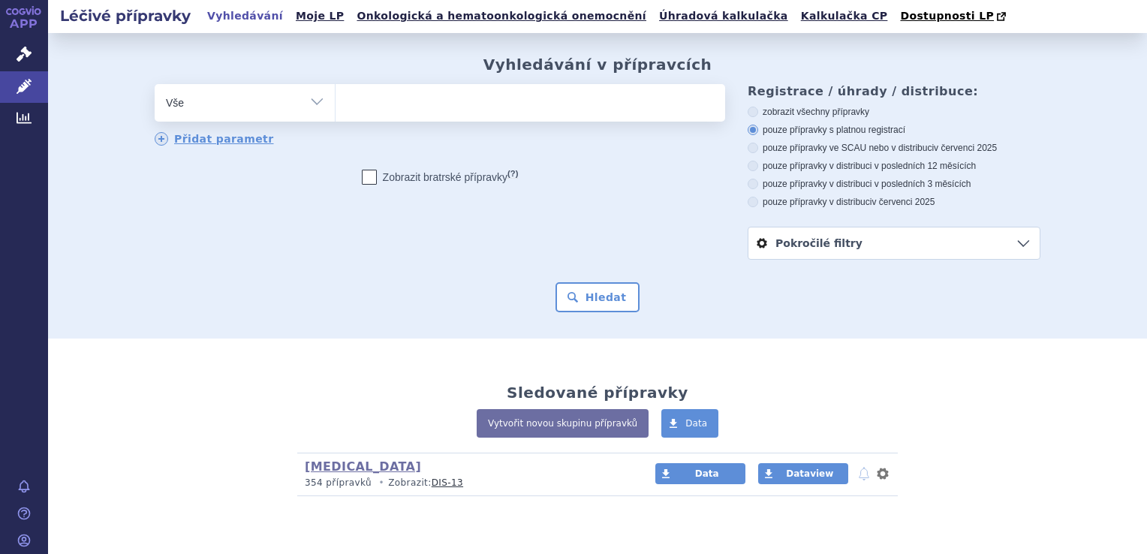
click at [347, 98] on input "search" at bounding box center [351, 101] width 8 height 19
type input "ke"
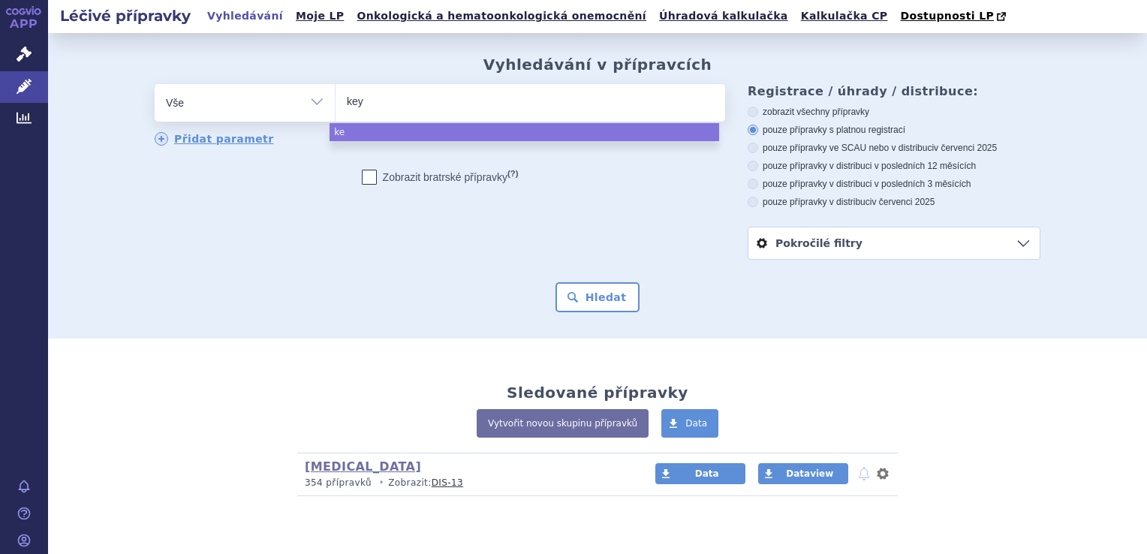
type input "keyt"
type input "keytf"
type input "keytfuda"
select select "keytfuda"
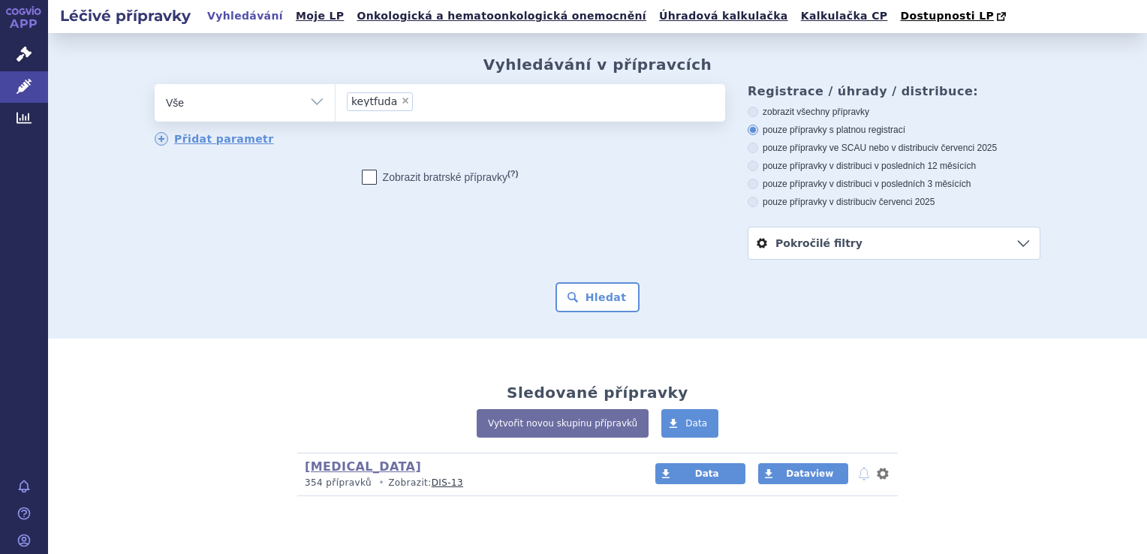
click at [401, 104] on span "×" at bounding box center [405, 100] width 9 height 9
click at [336, 104] on select "keytfuda" at bounding box center [335, 102] width 1 height 38
select select
type input "ke"
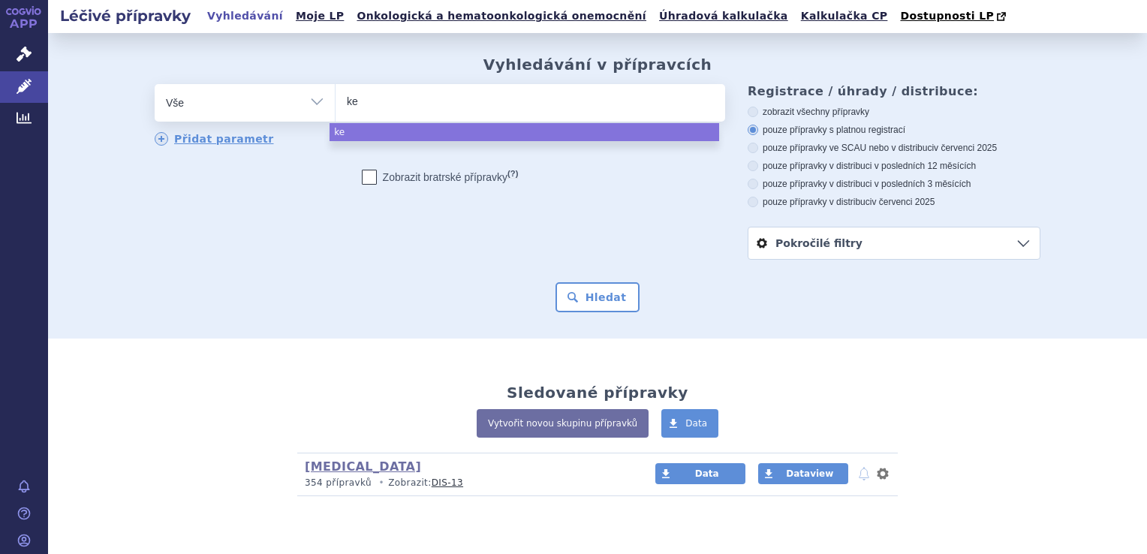
type input "key"
type input "keytr"
type input "keytrud"
type input "keytruda"
select select "keytruda"
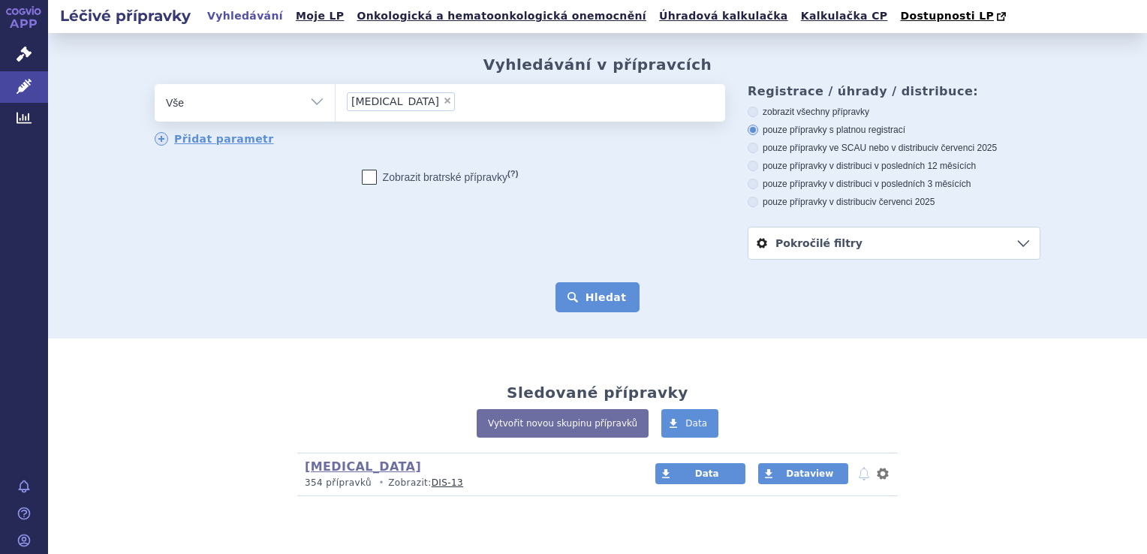
click at [582, 295] on button "Hledat" at bounding box center [597, 297] width 85 height 30
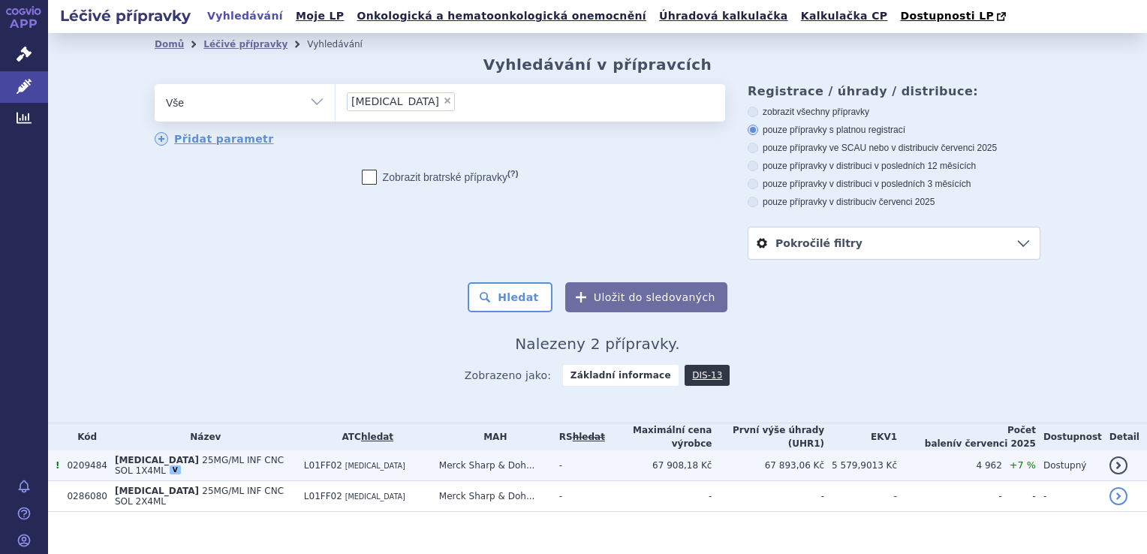
click at [709, 460] on td "67 908,18 Kč" at bounding box center [658, 465] width 107 height 31
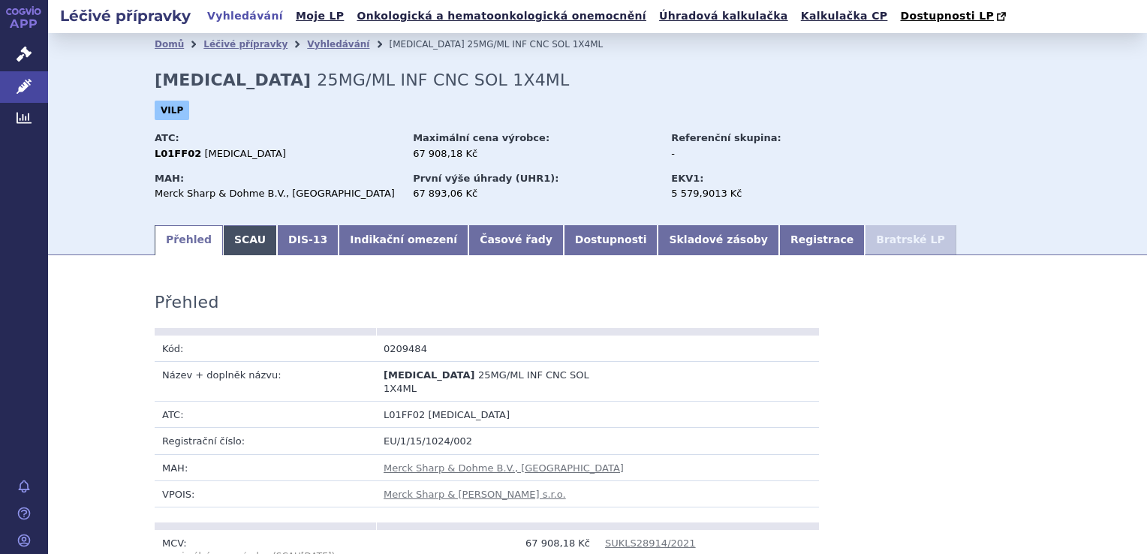
click at [252, 245] on link "SCAU" at bounding box center [250, 240] width 54 height 30
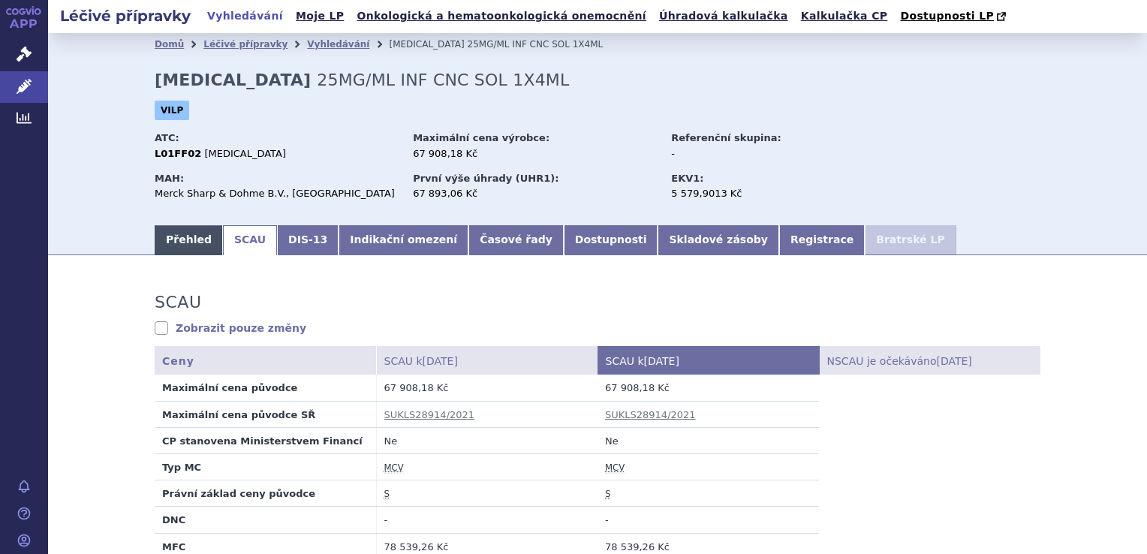
click at [175, 240] on link "Přehled" at bounding box center [189, 240] width 68 height 30
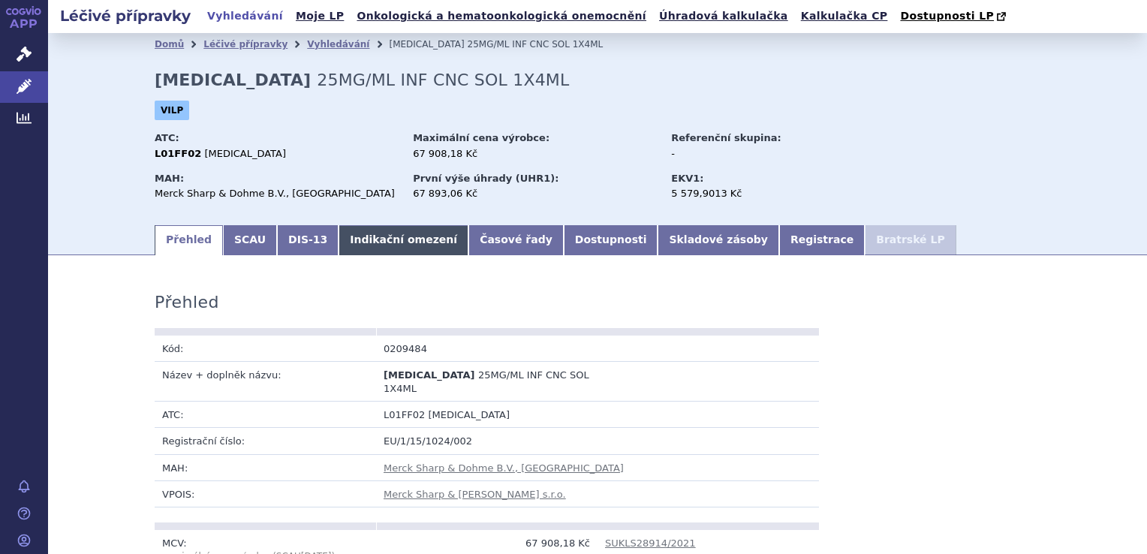
click at [402, 239] on link "Indikační omezení" at bounding box center [404, 240] width 130 height 30
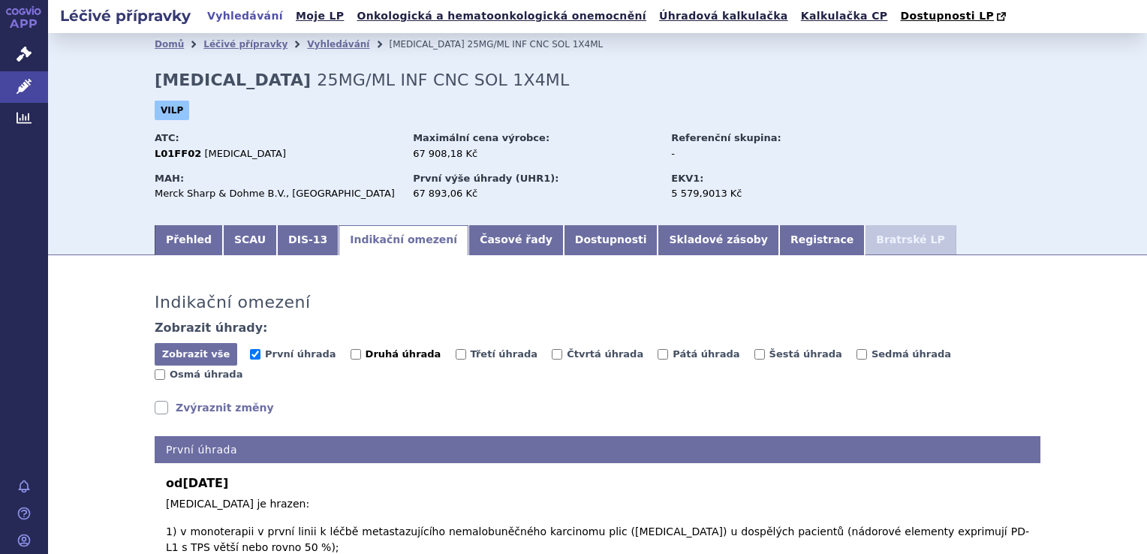
drag, startPoint x: 355, startPoint y: 353, endPoint x: 388, endPoint y: 353, distance: 33.0
click at [366, 353] on span "Druhá úhrada" at bounding box center [404, 353] width 76 height 11
click at [355, 353] on input "Druhá úhrada" at bounding box center [356, 354] width 11 height 11
checkbox input "true"
click at [471, 356] on span "Třetí úhrada" at bounding box center [505, 353] width 68 height 11
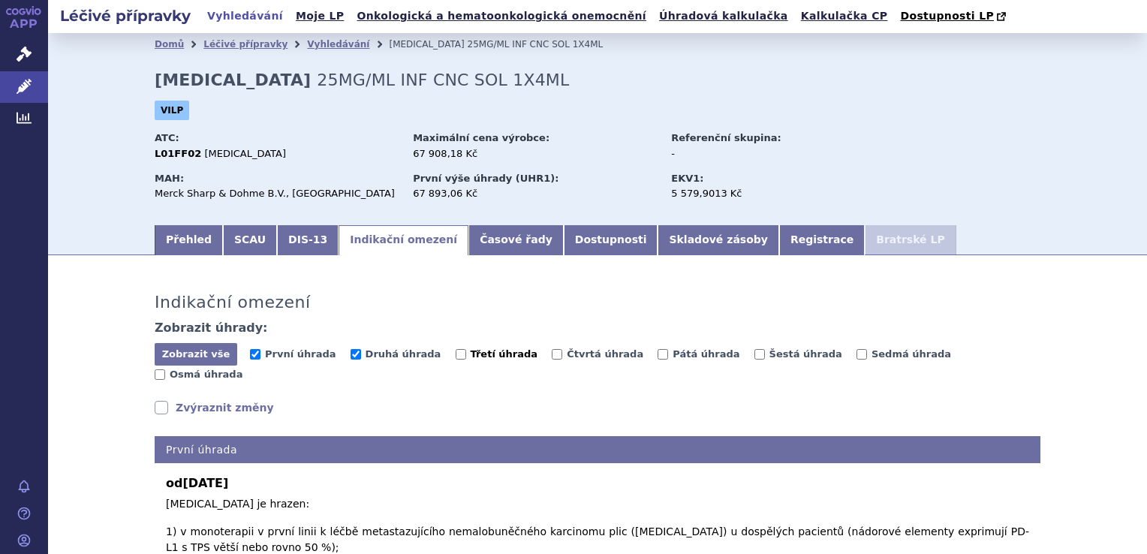
click at [466, 356] on input "Třetí úhrada" at bounding box center [461, 354] width 11 height 11
checkbox input "true"
click at [567, 354] on span "Čtvrtá úhrada" at bounding box center [605, 353] width 77 height 11
click at [552, 354] on input "Čtvrtá úhrada" at bounding box center [557, 354] width 11 height 11
checkbox input "true"
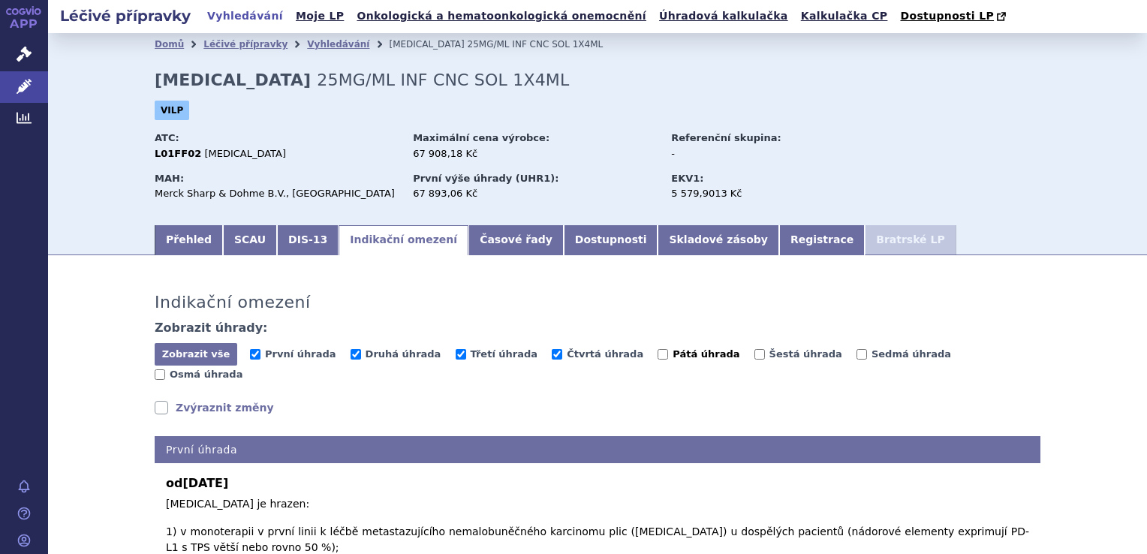
drag, startPoint x: 660, startPoint y: 355, endPoint x: 712, endPoint y: 359, distance: 52.7
click at [673, 356] on span "Pátá úhrada" at bounding box center [706, 353] width 67 height 11
click at [661, 356] on input "Pátá úhrada" at bounding box center [663, 354] width 11 height 11
checkbox input "true"
click at [769, 356] on span "Šestá úhrada" at bounding box center [805, 353] width 73 height 11
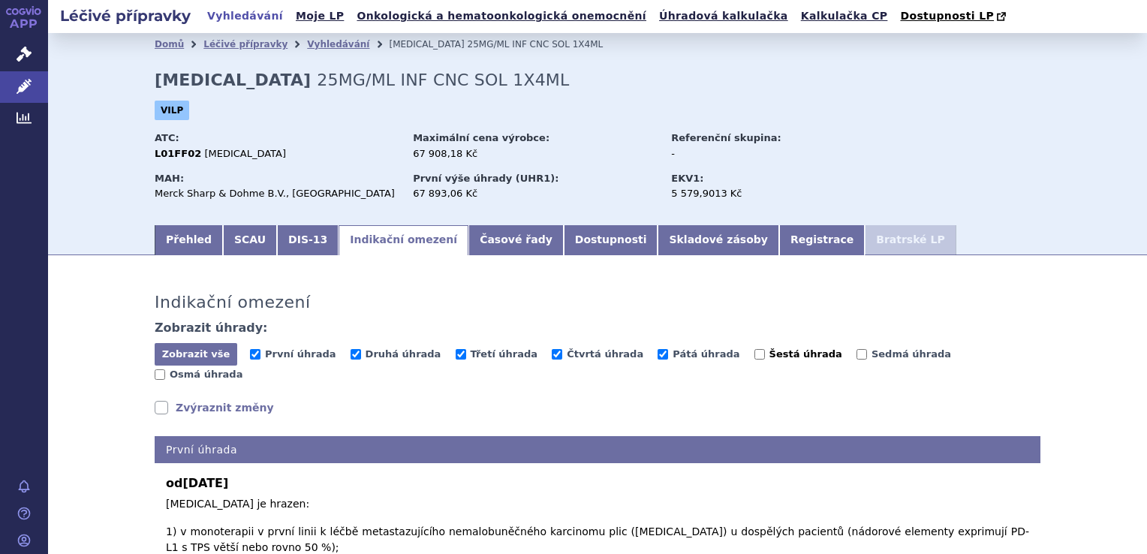
click at [754, 356] on input "Šestá úhrada" at bounding box center [759, 354] width 11 height 11
checkbox input "true"
click at [871, 349] on span "Sedmá úhrada" at bounding box center [911, 353] width 80 height 11
click at [856, 349] on input "Sedmá úhrada" at bounding box center [861, 354] width 11 height 11
checkbox input "true"
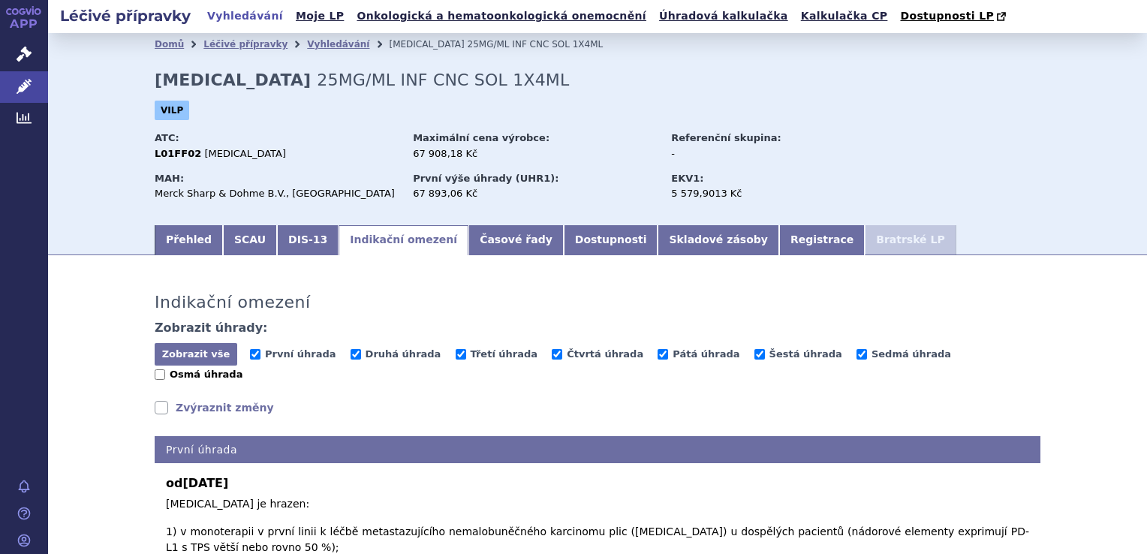
click at [242, 369] on span "Osmá úhrada" at bounding box center [206, 374] width 73 height 11
click at [165, 369] on input "Osmá úhrada" at bounding box center [160, 374] width 11 height 11
checkbox input "true"
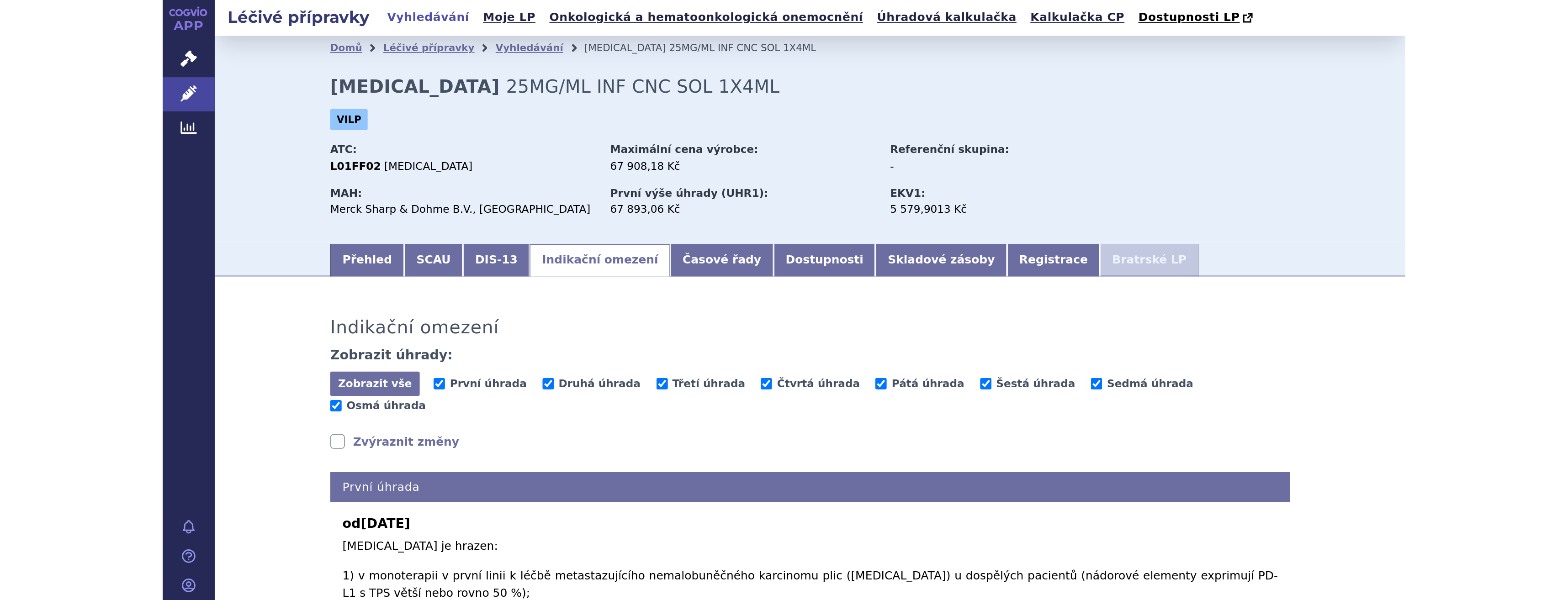
scroll to position [263, 0]
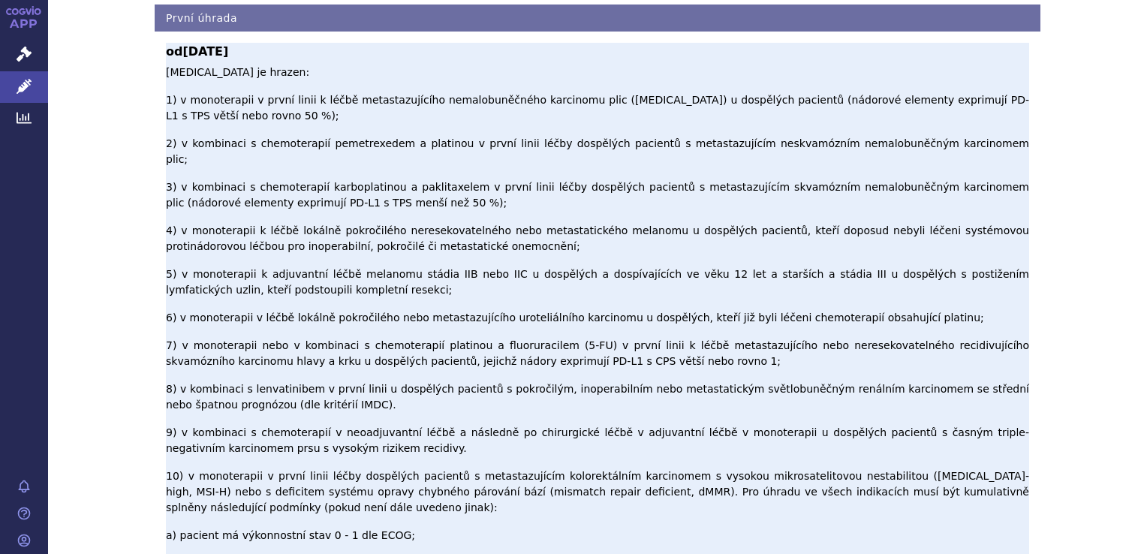
click at [363, 270] on p "Pembrolizumab je hrazen: 1) v monoterapii v první linii k léčbě metastazujícího…" at bounding box center [597, 504] width 863 height 878
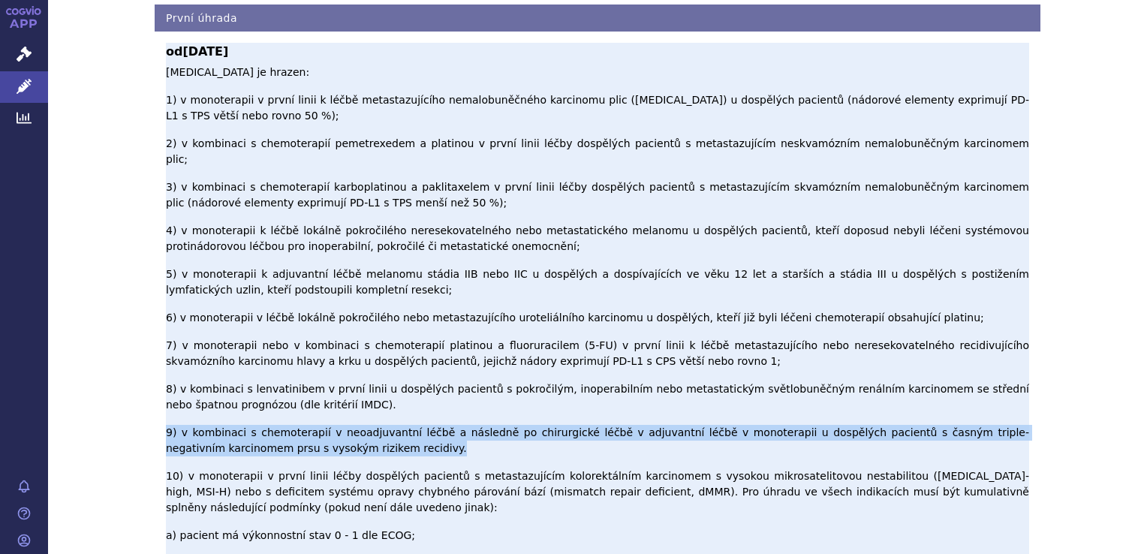
click at [363, 270] on p "Pembrolizumab je hrazen: 1) v monoterapii v první linii k léčbě metastazujícího…" at bounding box center [597, 504] width 863 height 878
click at [426, 275] on p "Pembrolizumab je hrazen: 1) v monoterapii v první linii k léčbě metastazujícího…" at bounding box center [597, 504] width 863 height 878
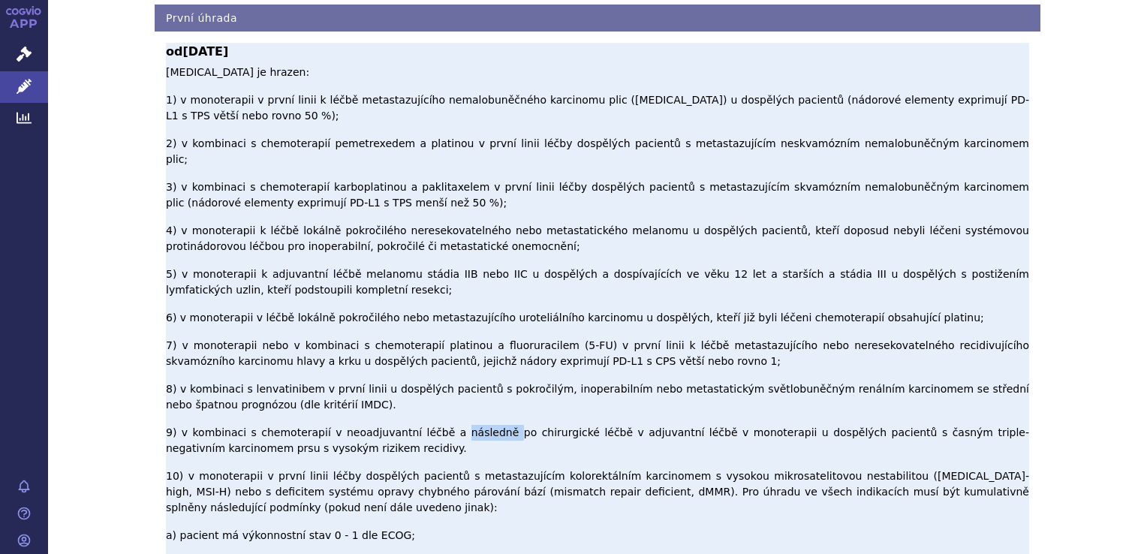
click at [426, 275] on p "Pembrolizumab je hrazen: 1) v monoterapii v první linii k léčbě metastazujícího…" at bounding box center [597, 504] width 863 height 878
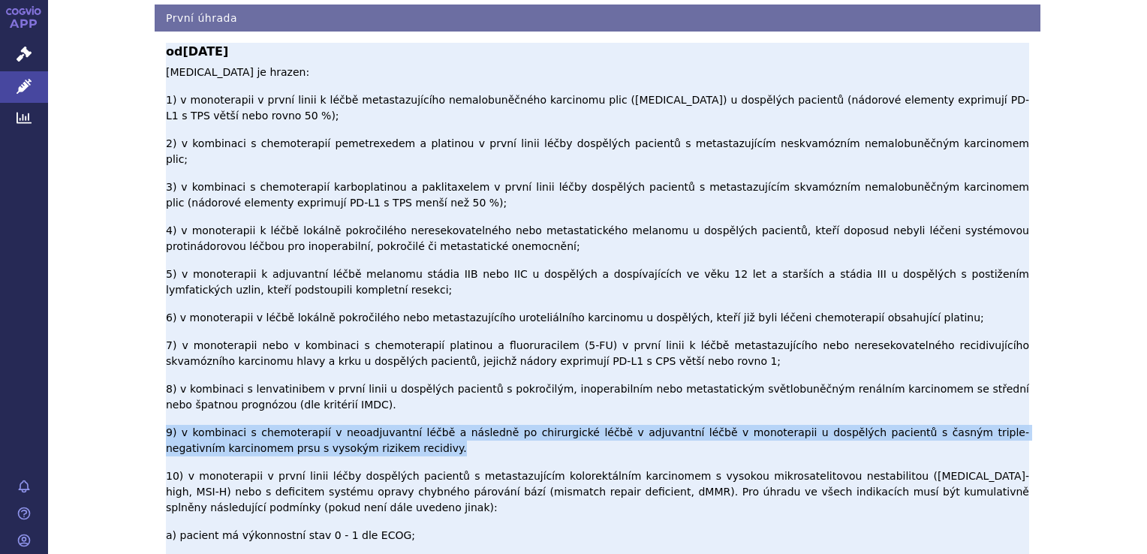
click at [426, 275] on p "Pembrolizumab je hrazen: 1) v monoterapii v první linii k léčbě metastazujícího…" at bounding box center [597, 504] width 863 height 878
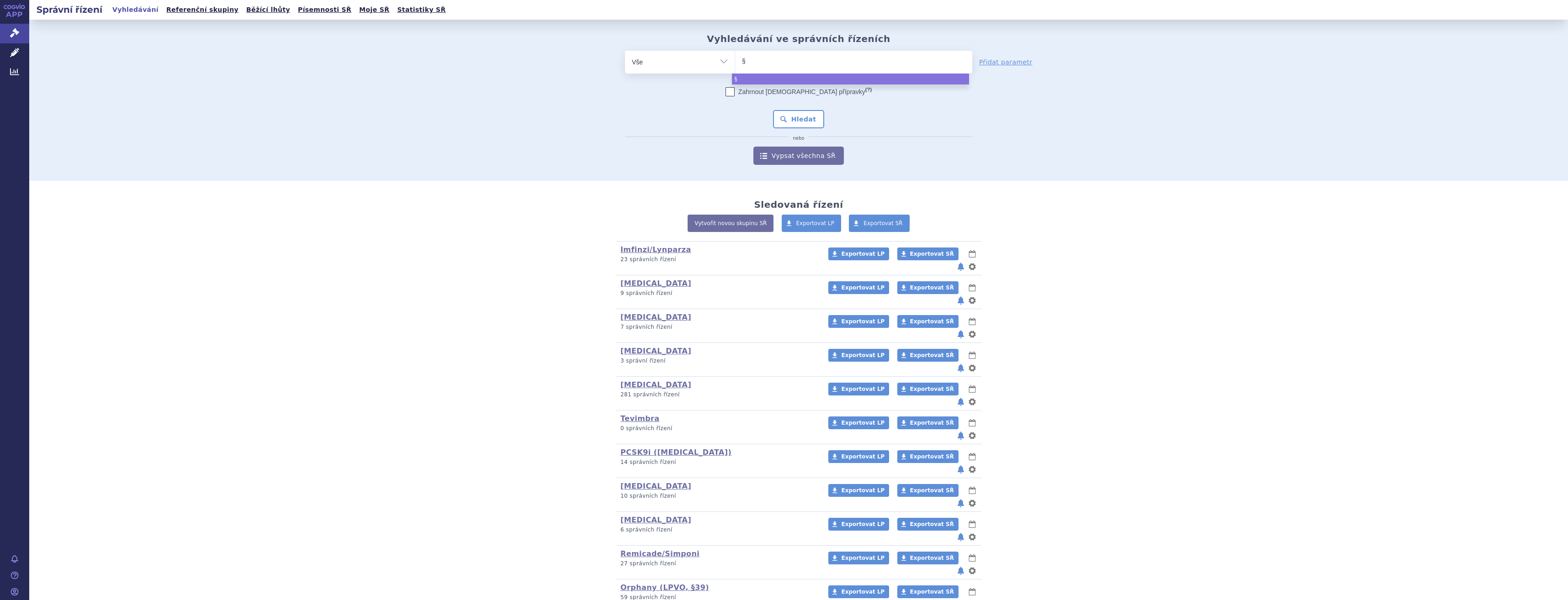
type input "§3"
type input "§39"
type input "§39da"
select select "§39da"
click at [801, 117] on button "Hledat" at bounding box center [799, 119] width 52 height 18
